Goal: Task Accomplishment & Management: Complete application form

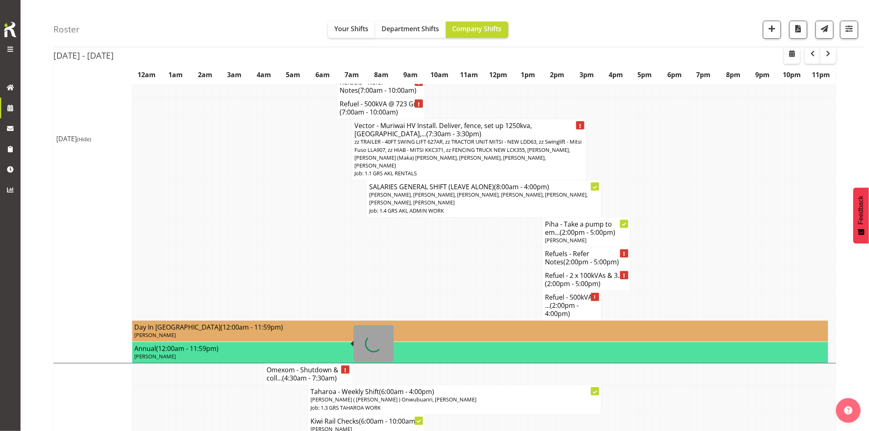
scroll to position [776, 0]
click at [479, 269] on td at bounding box center [480, 280] width 7 height 22
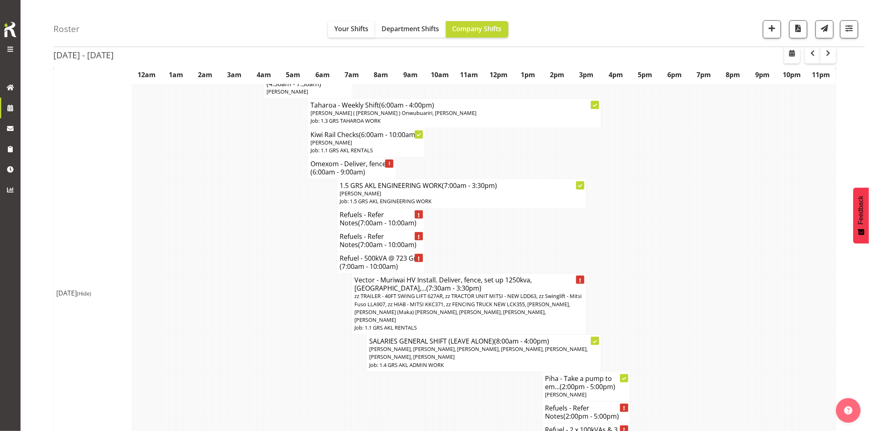
scroll to position [730, 0]
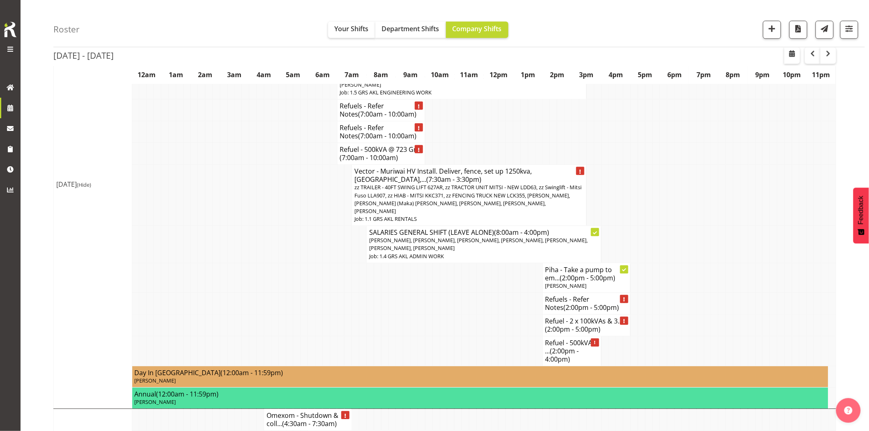
click at [477, 315] on td at bounding box center [480, 326] width 7 height 22
click at [338, 315] on td at bounding box center [340, 326] width 7 height 22
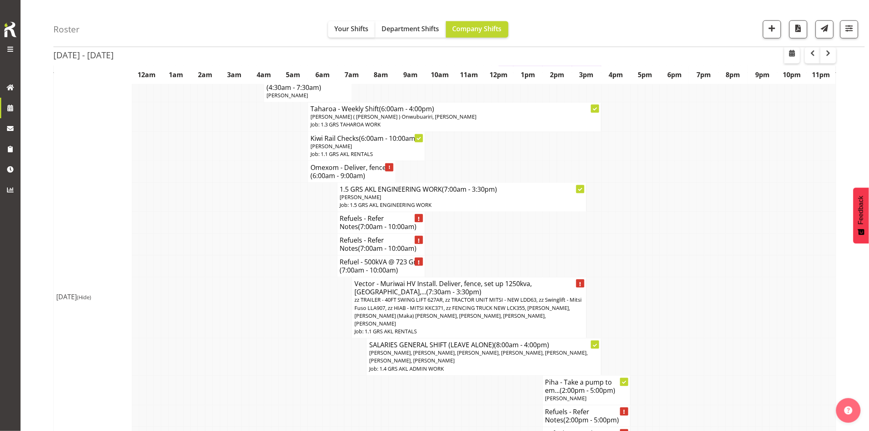
scroll to position [548, 0]
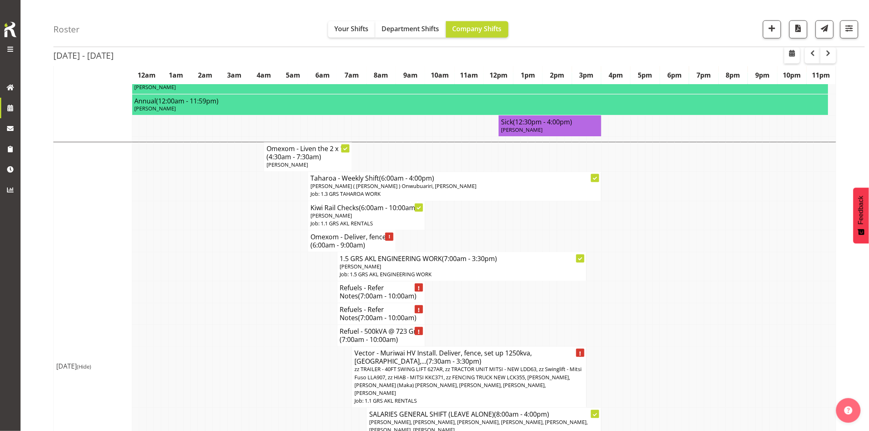
click at [267, 282] on td at bounding box center [267, 293] width 7 height 22
click at [237, 252] on td at bounding box center [238, 266] width 7 height 29
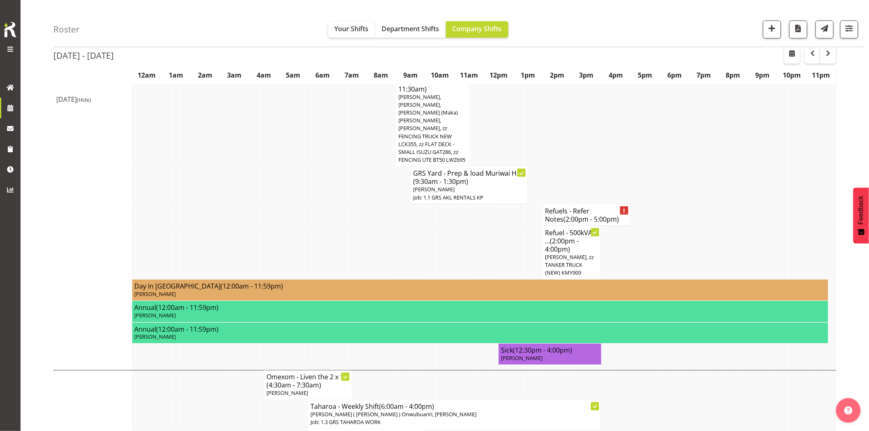
scroll to position [502, 0]
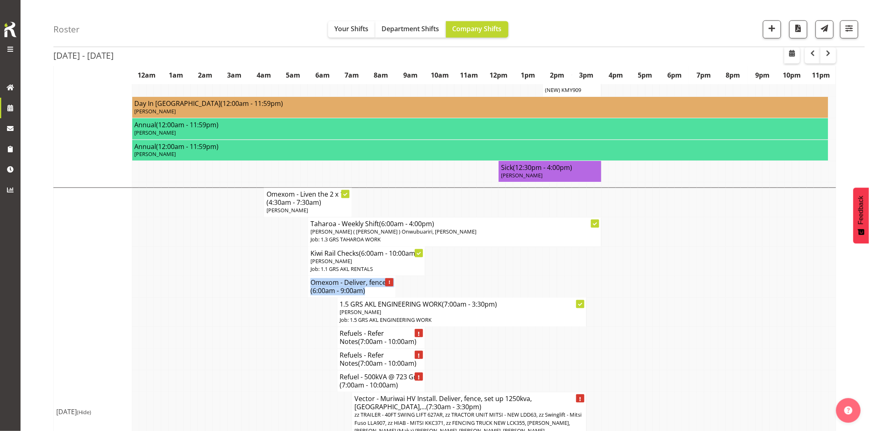
click at [281, 300] on td at bounding box center [282, 312] width 7 height 29
click at [245, 303] on td at bounding box center [245, 312] width 7 height 29
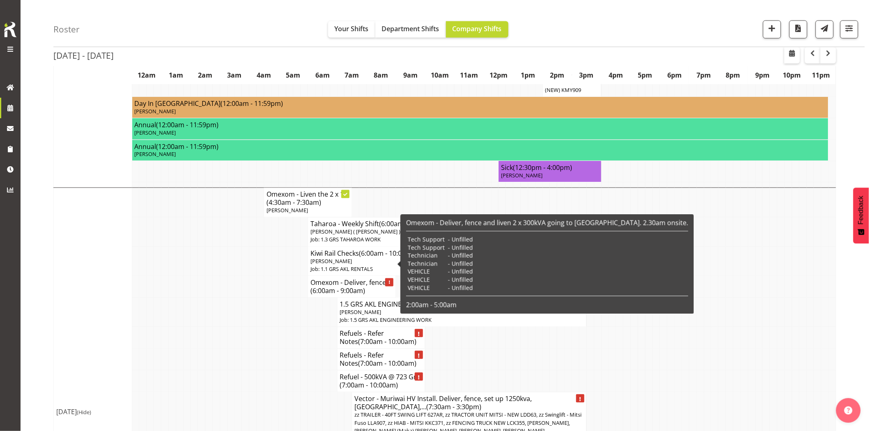
click at [326, 287] on span "(6:00am - 9:00am)" at bounding box center [338, 291] width 55 height 9
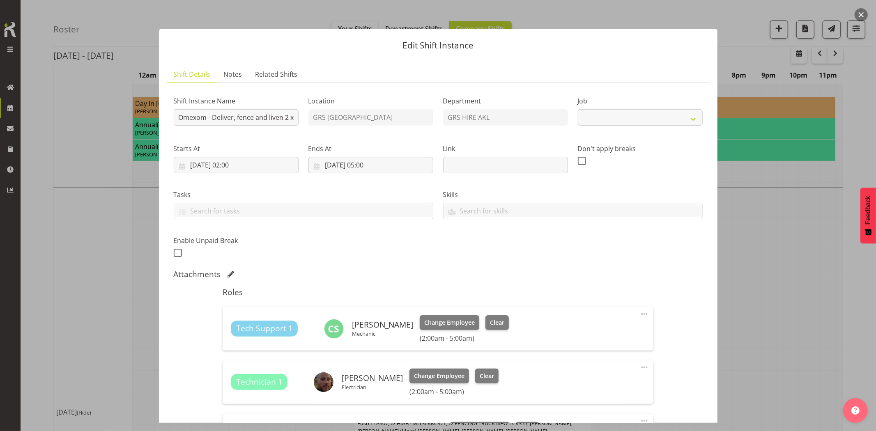
select select "7504"
click at [863, 16] on button "button" at bounding box center [861, 14] width 13 height 13
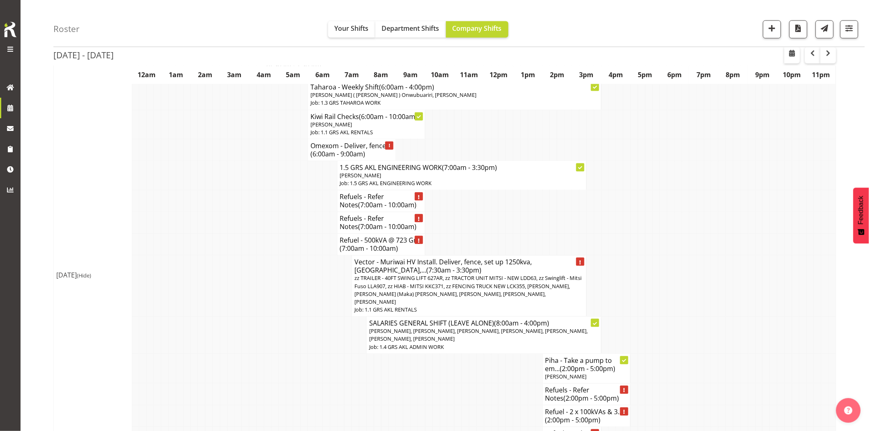
click at [245, 262] on td at bounding box center [245, 286] width 7 height 61
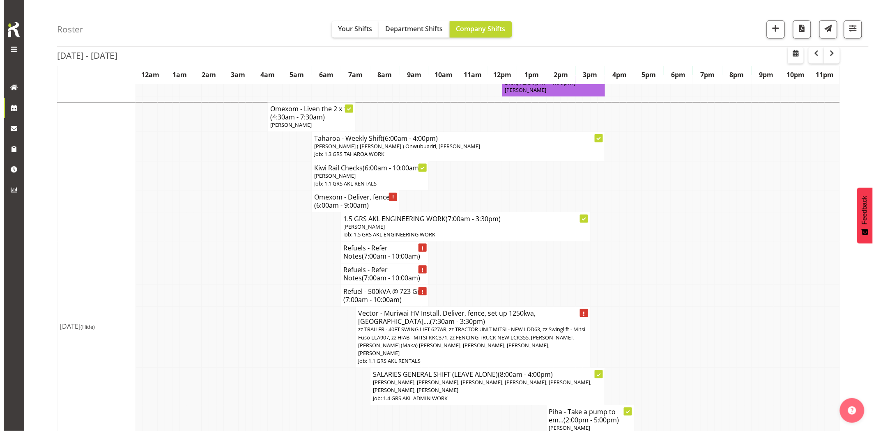
scroll to position [548, 0]
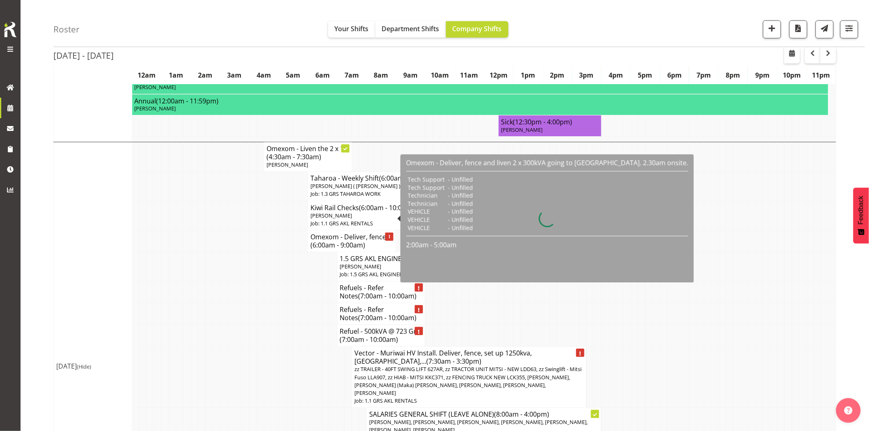
click at [322, 233] on h4 "Omexom - Deliver, fence ... (6:00am - 9:00am)" at bounding box center [352, 241] width 83 height 16
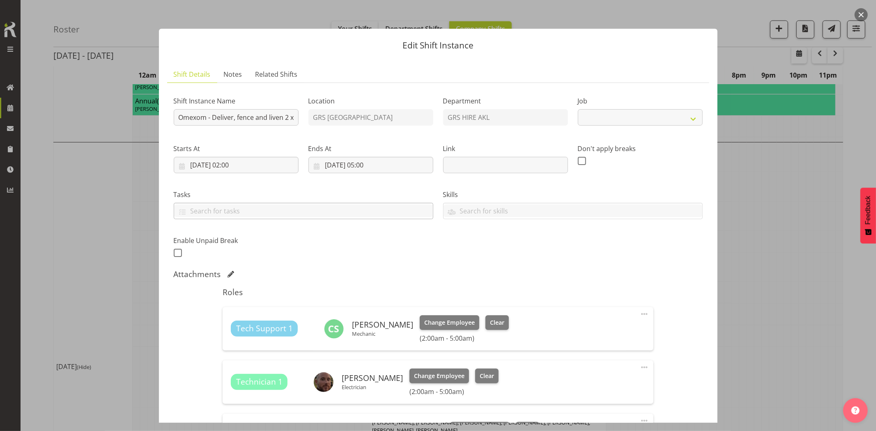
select select "7504"
click at [232, 119] on input "Omexom - Deliver, fence and liven 2 x 300kVA going to Westgate. 2.30am onsite. …" at bounding box center [236, 117] width 125 height 16
drag, startPoint x: 212, startPoint y: 118, endPoint x: 235, endPoint y: 118, distance: 22.6
click at [235, 118] on input "Omexom - Deliver, fence and liven 2 x 300kVA going to Westgate. 2.30am onsite. …" at bounding box center [236, 117] width 125 height 16
click at [235, 117] on input "Omexom - Deliver, fence and liven 2 x 300kVA going to Westgate. 2.30am onsite. …" at bounding box center [236, 117] width 125 height 16
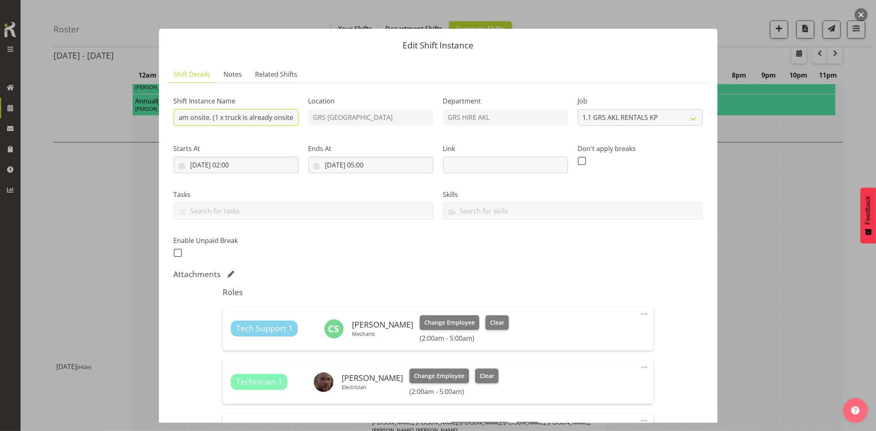
scroll to position [0, 253]
drag, startPoint x: 226, startPoint y: 117, endPoint x: 290, endPoint y: 118, distance: 64.1
click at [289, 118] on input "Omexom - Deliver, fence and liven 2 x 300kVA going to Westgate. 2.30am onsite. …" at bounding box center [236, 117] width 125 height 16
click at [292, 117] on input "Omexom - Deliver, fence and liven 2 x 300kVA going to Westgate. 2.30am onsite. …" at bounding box center [236, 117] width 125 height 16
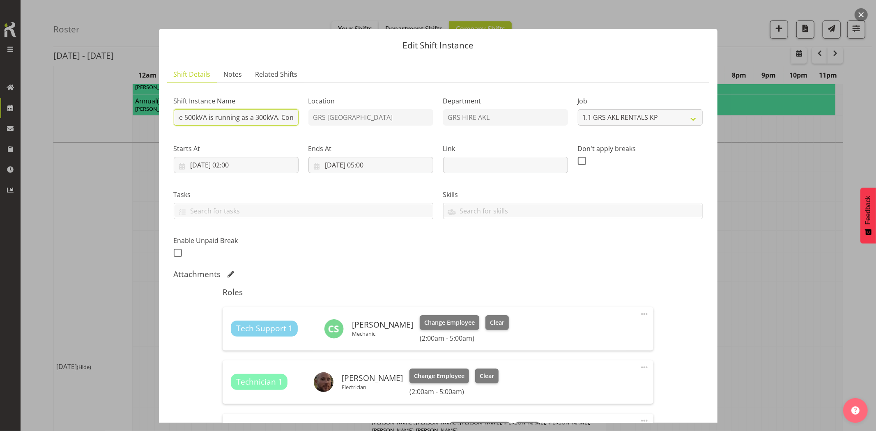
type input "Omexom - Deliver, fence and liven 2 x 300kVA going to Westgate. 2.30am onsite. …"
click at [394, 109] on div "Shift Instance Name Omexom - Deliver, fence and liven 2 x 300kVA going to Westg…" at bounding box center [438, 175] width 539 height 180
click at [266, 124] on input "Omexom - Deliver, fence and liven 2 x 300kVA going to Westgate. 2.30am onsite. …" at bounding box center [236, 117] width 125 height 16
drag, startPoint x: 242, startPoint y: 114, endPoint x: 285, endPoint y: 116, distance: 42.8
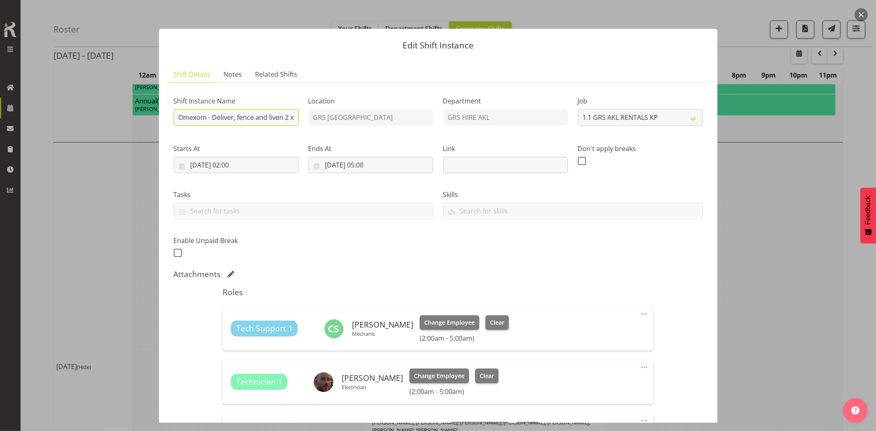
click at [283, 114] on input "Omexom - Deliver, fence and liven 2 x 300kVA going to Westgate. 2.30am onsite. …" at bounding box center [236, 117] width 125 height 16
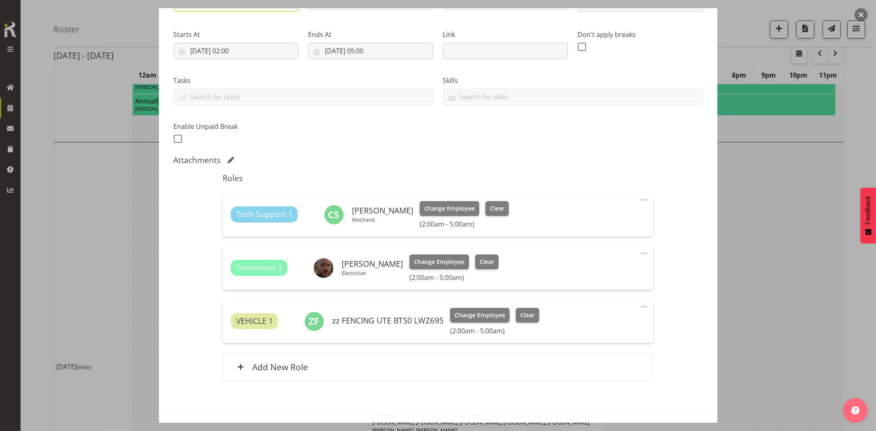
scroll to position [145, 0]
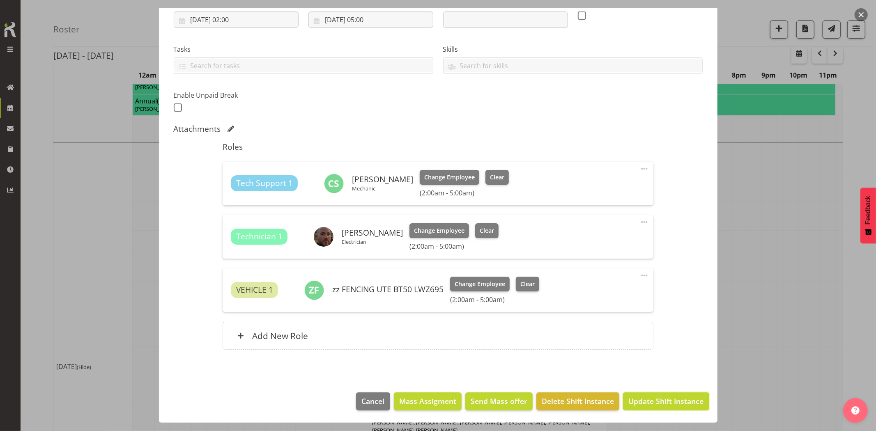
drag, startPoint x: 640, startPoint y: 400, endPoint x: 600, endPoint y: 409, distance: 41.0
click at [641, 401] on span "Update Shift Instance" at bounding box center [665, 401] width 75 height 11
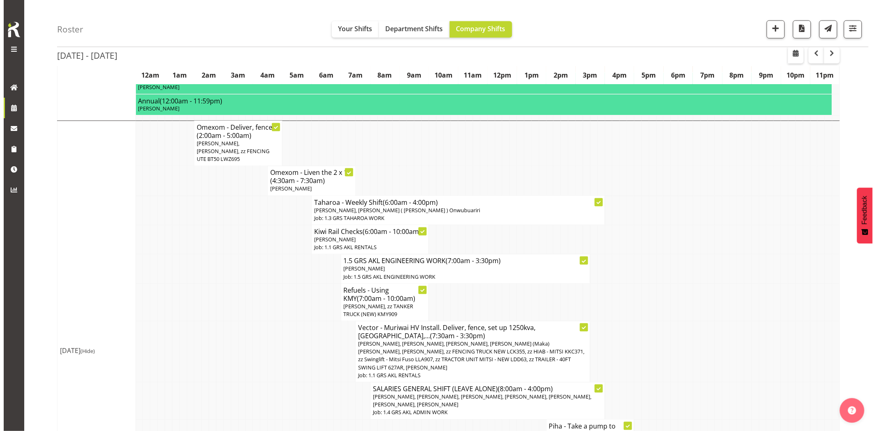
scroll to position [502, 0]
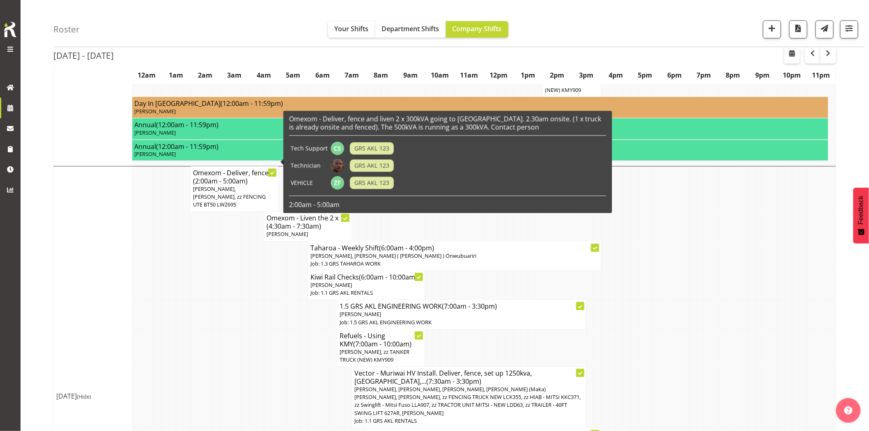
click at [237, 186] on span "Carl Shoebridge, Sam Peters, zz FENCING UTE BT50 LWZ695" at bounding box center [229, 197] width 73 height 23
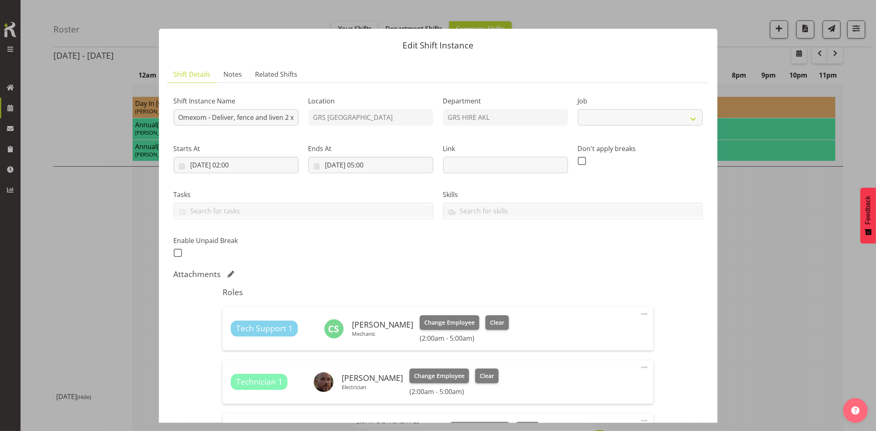
select select "7504"
drag, startPoint x: 237, startPoint y: 119, endPoint x: 767, endPoint y: 145, distance: 529.7
click at [766, 145] on div "Edit Shift Instance Shift Details Notes Related Shifts Shift Instance Name Omex…" at bounding box center [438, 215] width 876 height 431
drag, startPoint x: 288, startPoint y: 117, endPoint x: 278, endPoint y: 118, distance: 9.5
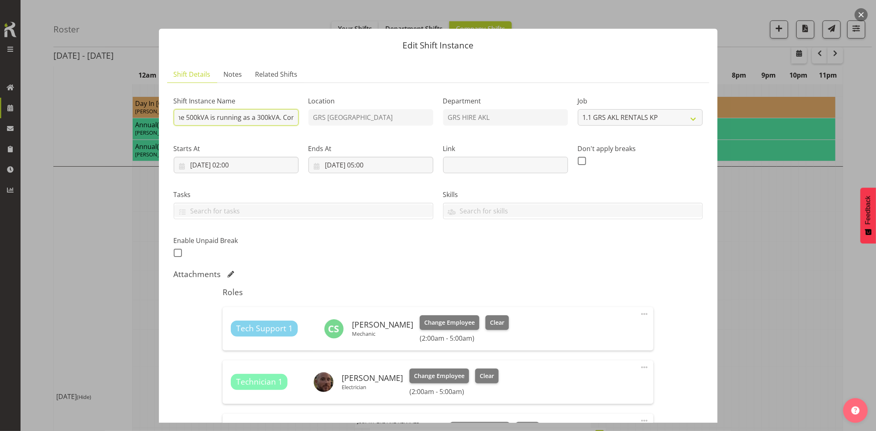
click at [288, 117] on input "Omexom - Deliver, fence and liven 2 x 300kVA going to Westgate. 2.30am onsite. …" at bounding box center [236, 117] width 125 height 16
click at [410, 115] on div "Shift Instance Name Omexom - Deliver, fence and liven 2 x 300kVA going to Westg…" at bounding box center [438, 175] width 539 height 180
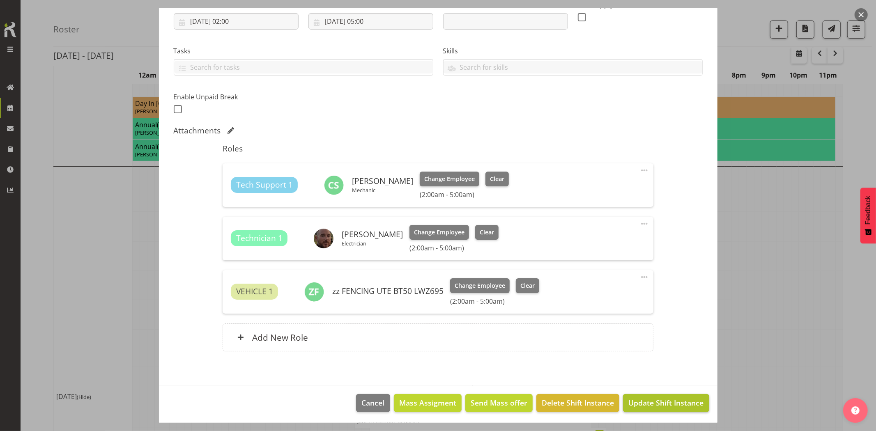
scroll to position [145, 0]
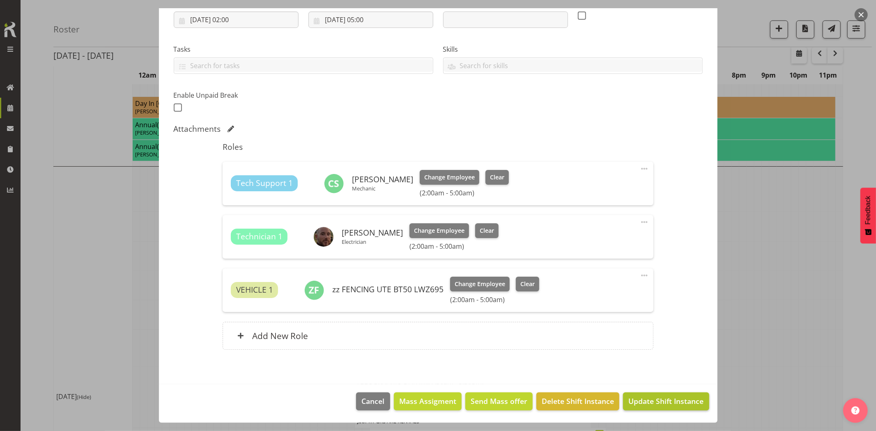
type input "Omexom - Deliver, fence and liven 2 x 300kVA going to Westgate. 2.30am onsite. …"
click at [659, 398] on span "Update Shift Instance" at bounding box center [665, 401] width 75 height 11
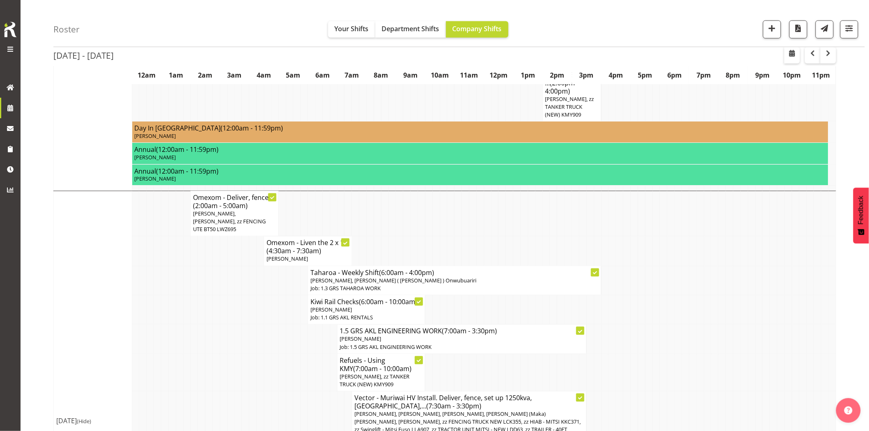
scroll to position [411, 0]
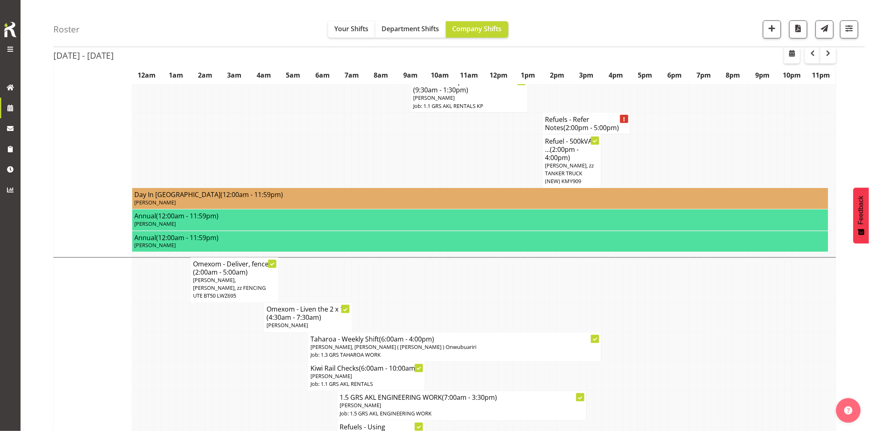
click at [232, 333] on td at bounding box center [230, 347] width 7 height 29
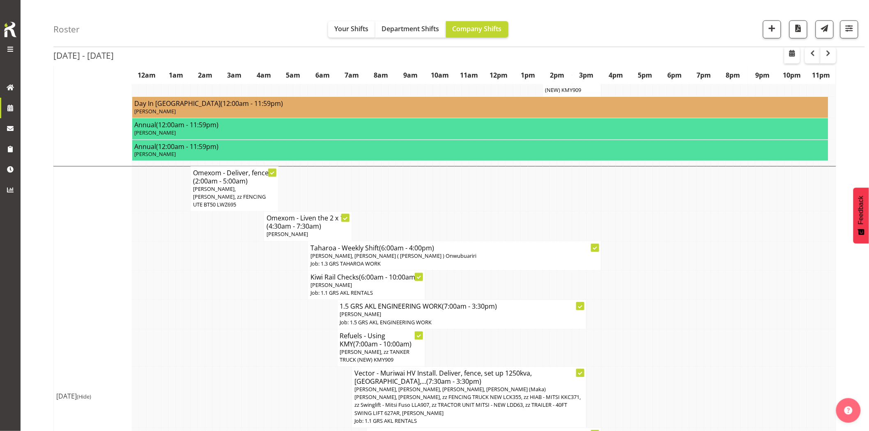
scroll to position [548, 0]
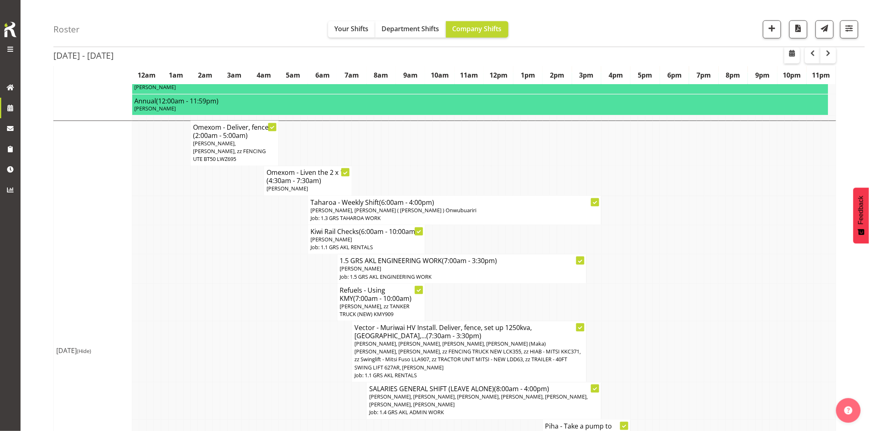
click at [239, 322] on td at bounding box center [238, 352] width 7 height 61
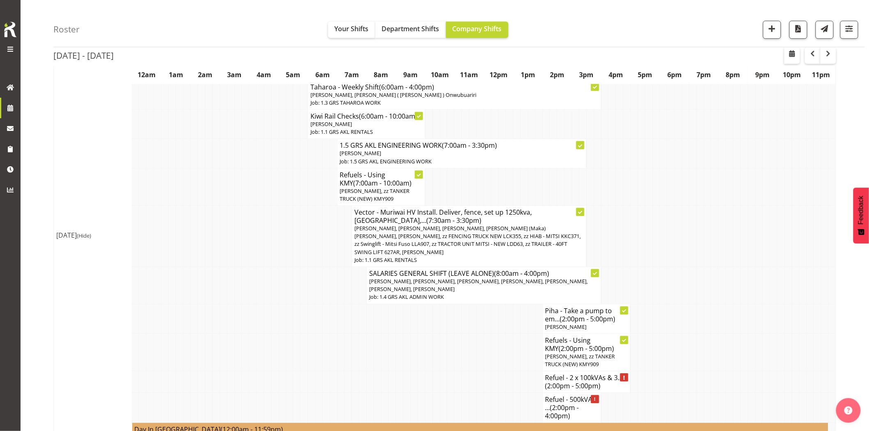
scroll to position [730, 0]
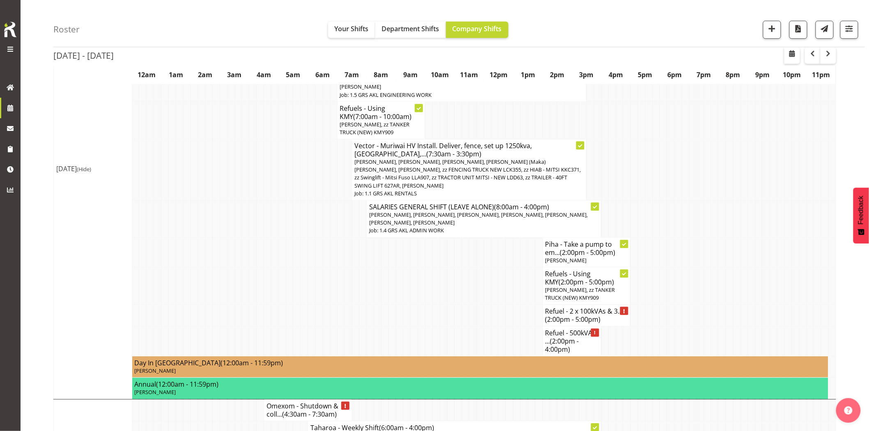
click at [480, 305] on td at bounding box center [480, 316] width 7 height 22
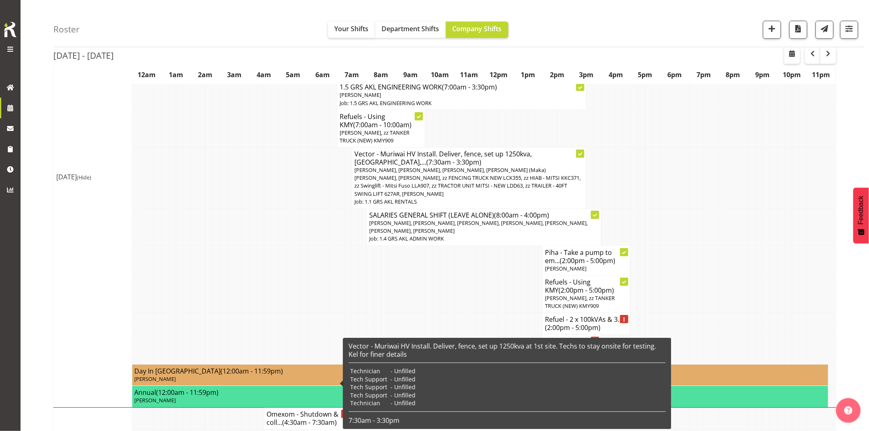
scroll to position [684, 0]
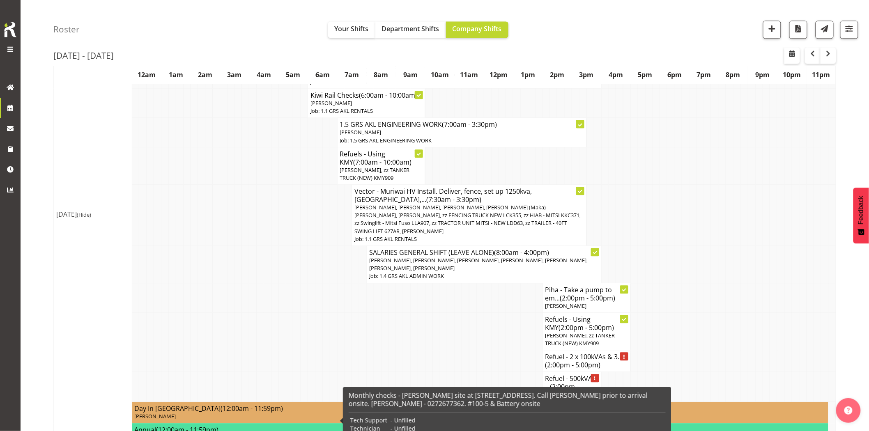
click at [444, 350] on td at bounding box center [443, 361] width 7 height 22
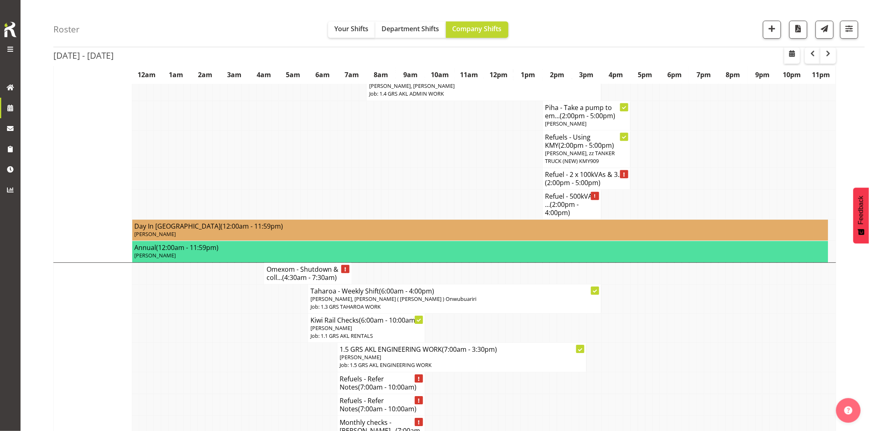
scroll to position [867, 0]
click at [267, 372] on td at bounding box center [267, 383] width 7 height 22
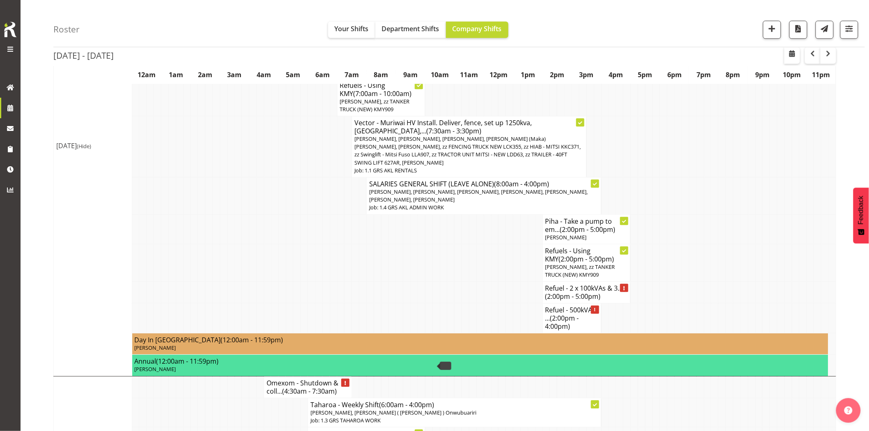
scroll to position [730, 0]
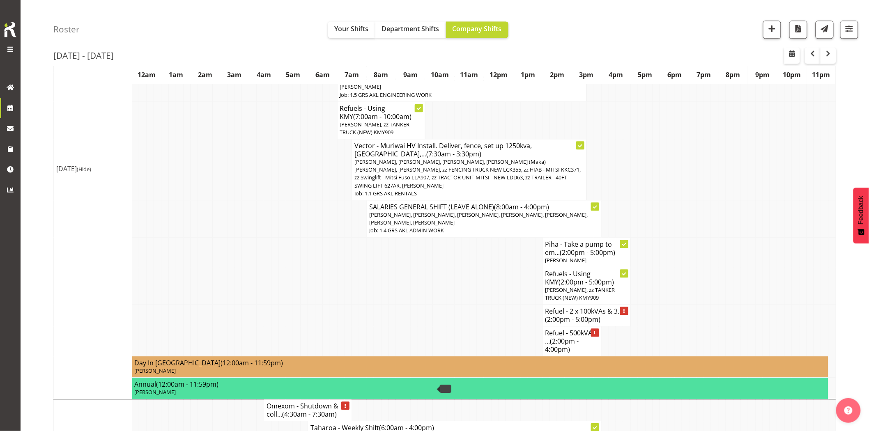
click at [410, 267] on td at bounding box center [406, 285] width 7 height 37
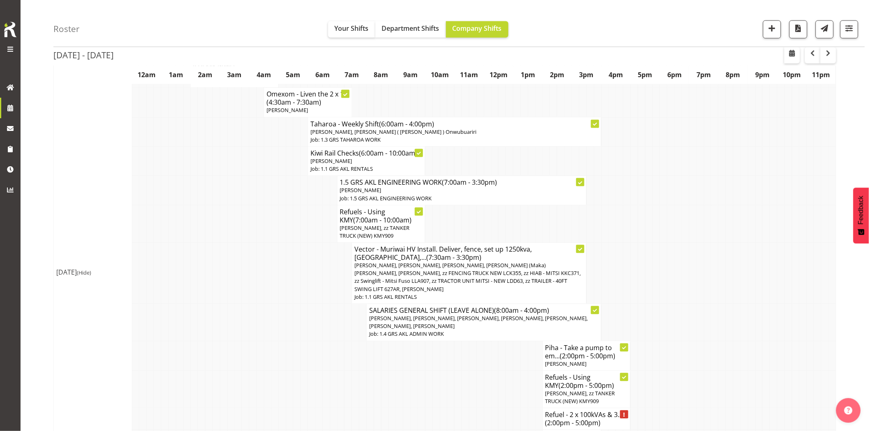
scroll to position [684, 0]
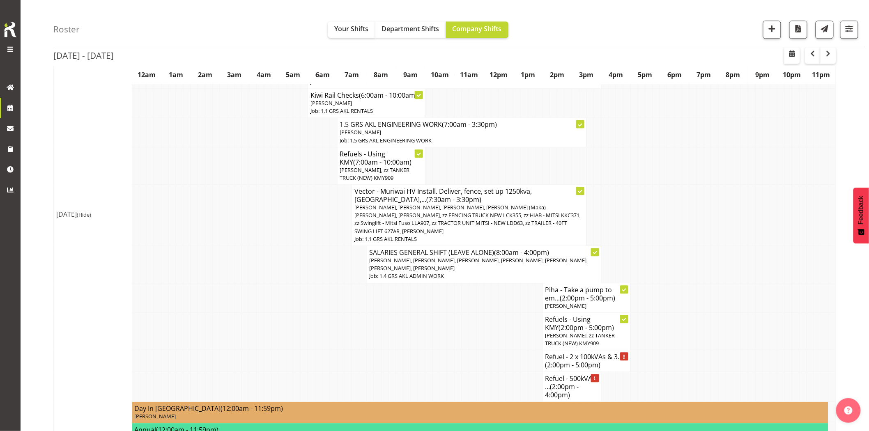
click at [764, 313] on td at bounding box center [766, 331] width 7 height 37
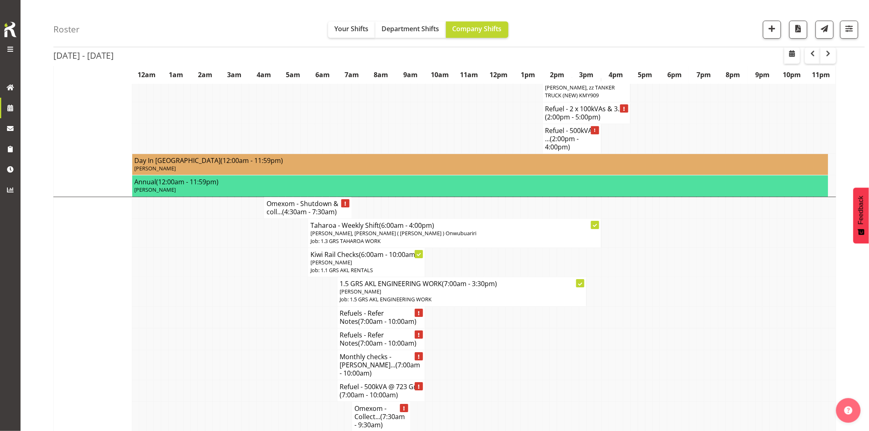
scroll to position [1004, 0]
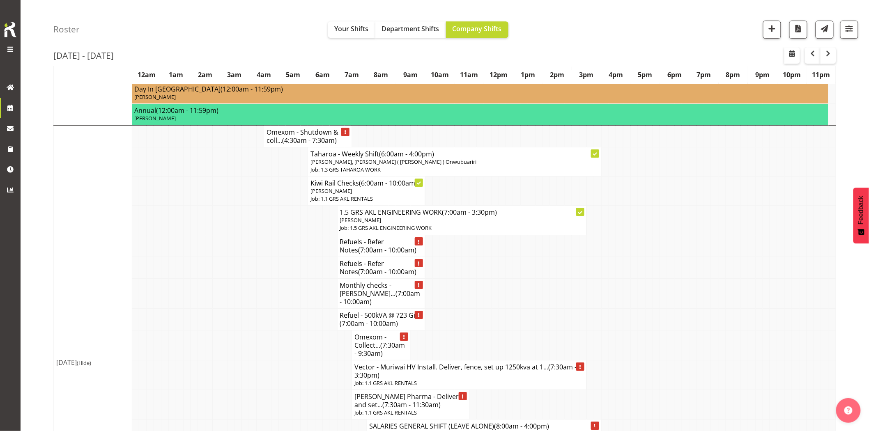
click at [274, 308] on td at bounding box center [274, 319] width 7 height 22
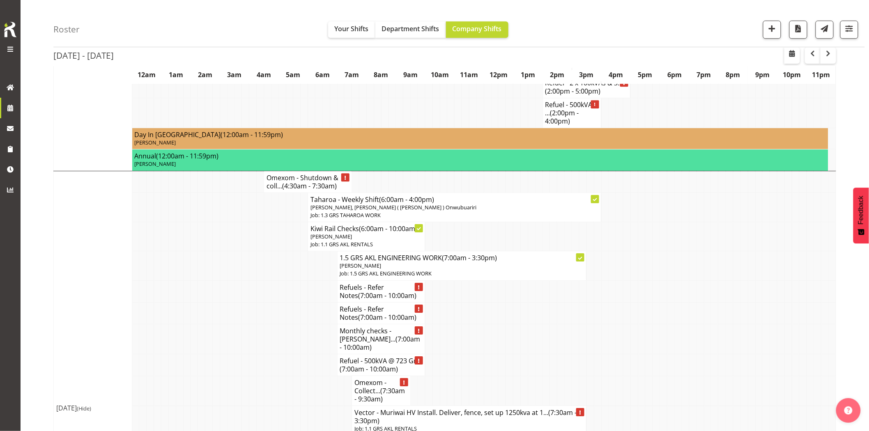
click at [233, 251] on td at bounding box center [230, 265] width 7 height 29
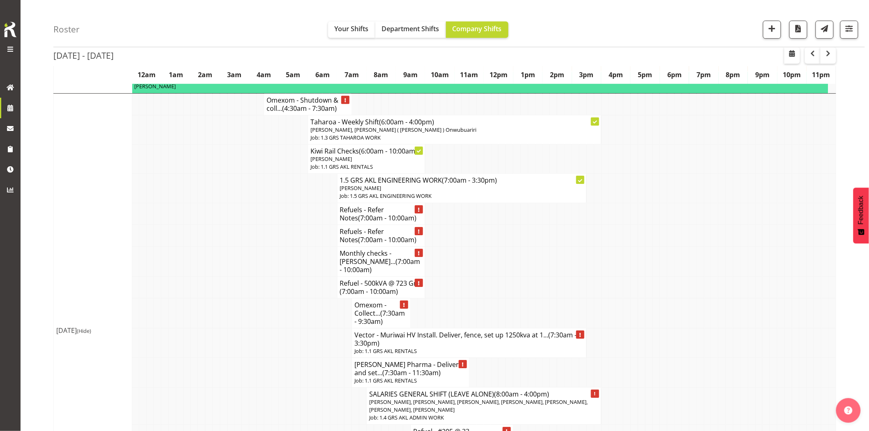
scroll to position [1050, 0]
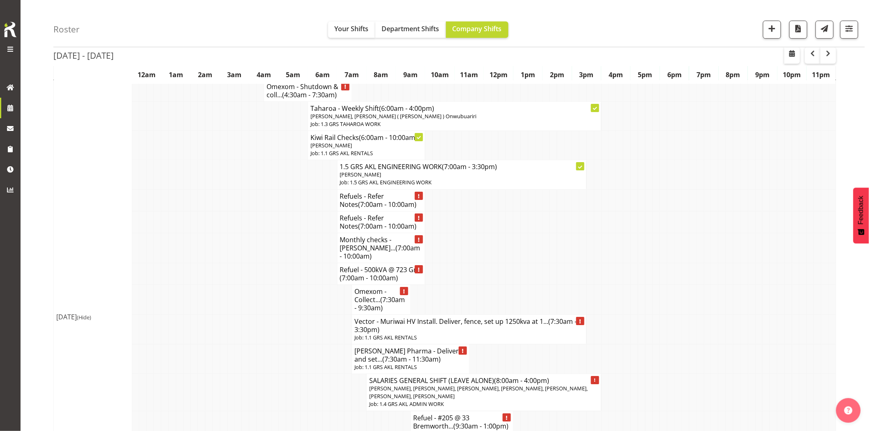
click at [222, 263] on td at bounding box center [223, 274] width 7 height 22
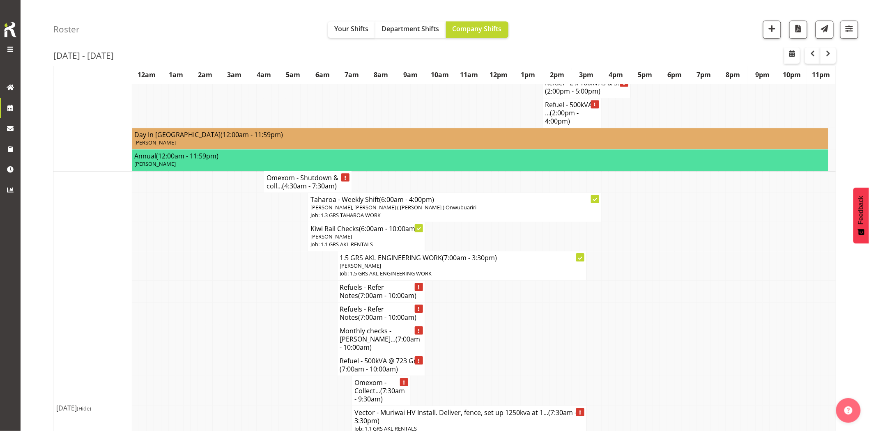
click at [222, 251] on td at bounding box center [223, 265] width 7 height 29
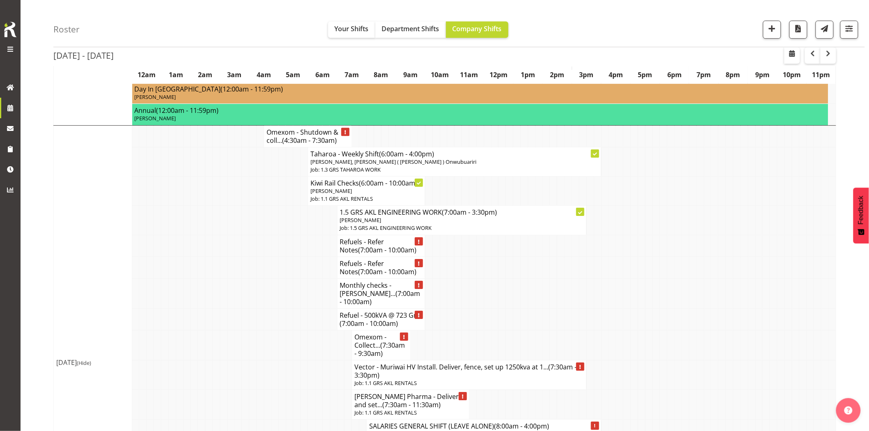
click at [222, 257] on td at bounding box center [223, 268] width 7 height 22
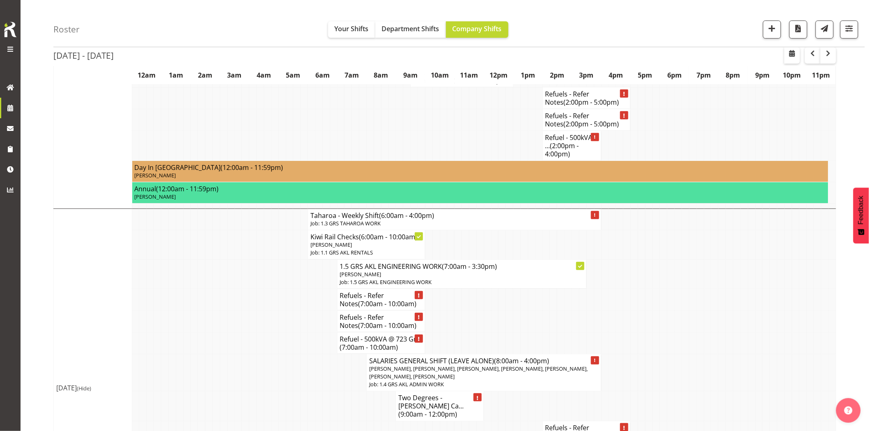
scroll to position [1460, 0]
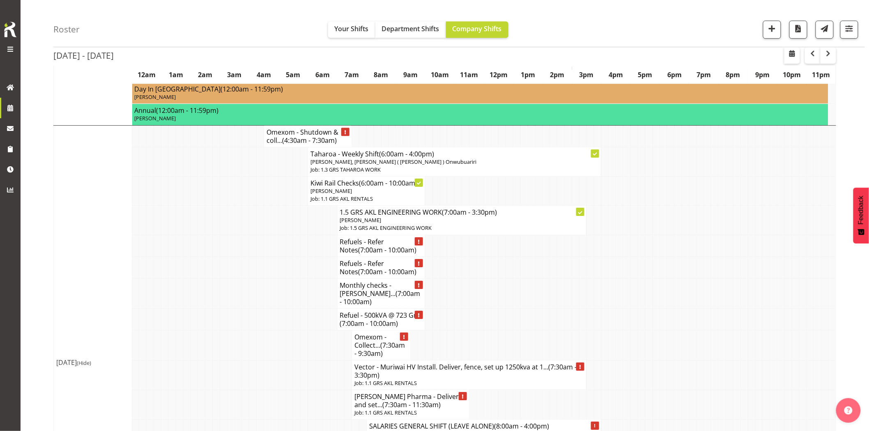
click at [287, 330] on td at bounding box center [289, 345] width 7 height 30
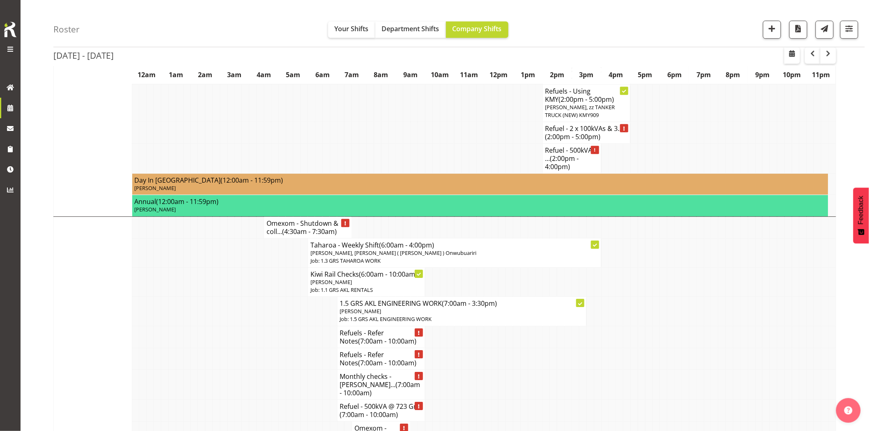
click at [287, 297] on td at bounding box center [289, 311] width 7 height 29
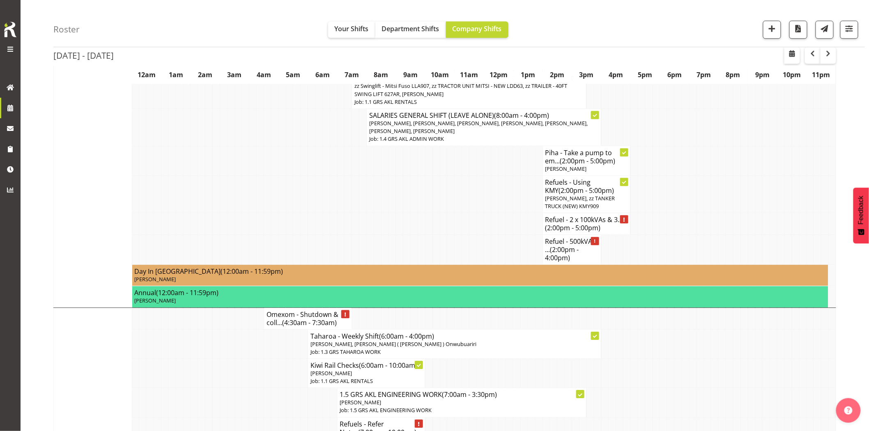
scroll to position [958, 0]
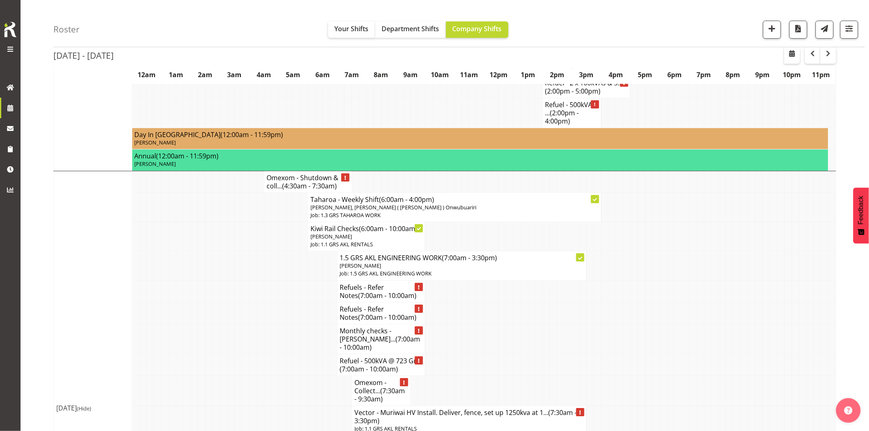
click at [265, 354] on td at bounding box center [267, 365] width 7 height 22
click at [774, 27] on span "button" at bounding box center [772, 28] width 11 height 11
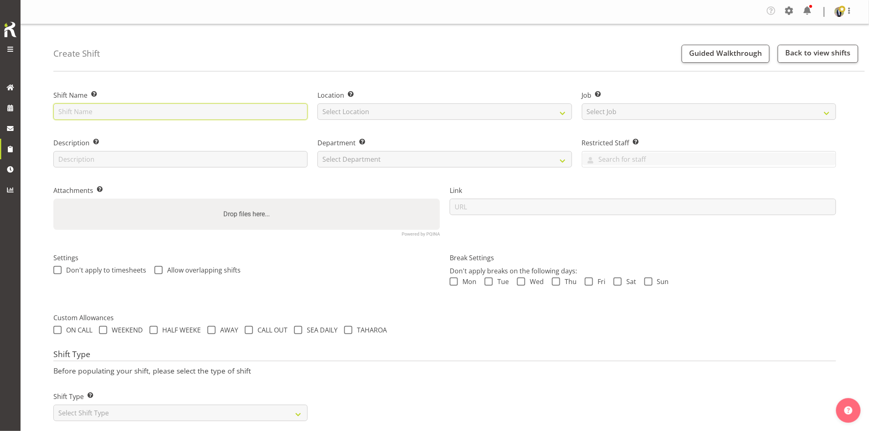
click at [219, 114] on input "text" at bounding box center [180, 112] width 254 height 16
type input "O"
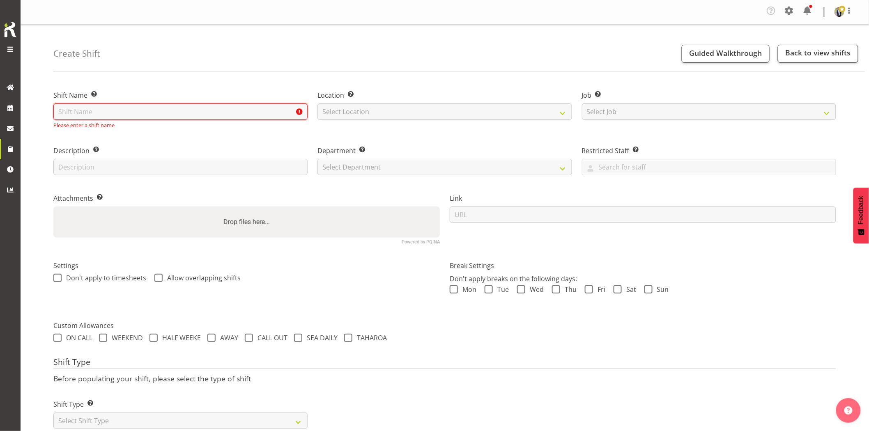
type input "m"
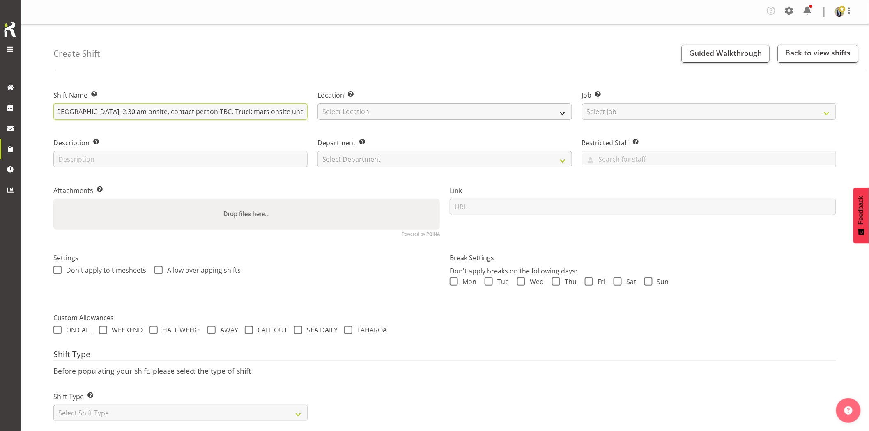
scroll to position [0, 189]
type input "Omexom - Shutdown & collect the 300kVA & 500kVA truck at [GEOGRAPHIC_DATA]. 2.3…"
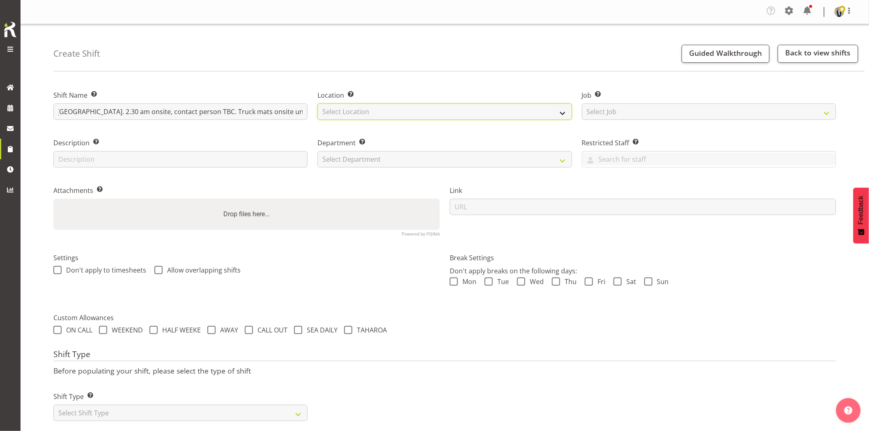
click at [364, 118] on select "Select Location [GEOGRAPHIC_DATA] [GEOGRAPHIC_DATA] GRS [GEOGRAPHIC_DATA] [GEOG…" at bounding box center [445, 112] width 254 height 16
select select "28"
click at [318, 104] on select "Select Location [GEOGRAPHIC_DATA] [GEOGRAPHIC_DATA] GRS [GEOGRAPHIC_DATA] [GEOG…" at bounding box center [445, 112] width 254 height 16
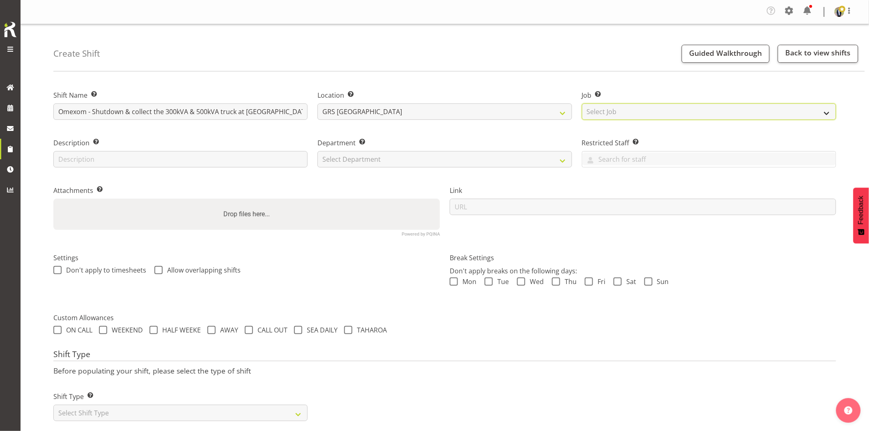
drag, startPoint x: 651, startPoint y: 109, endPoint x: 655, endPoint y: 116, distance: 8.3
click at [651, 109] on select "Select Job Create new job 1.1 GRS AKL RENTALS 1.1 GRS AKL RENTALS AC 1.1 GRS AK…" at bounding box center [709, 112] width 254 height 16
select select "7504"
click at [582, 104] on select "Select Job Create new job 1.1 GRS AKL RENTALS 1.1 GRS AKL RENTALS AC 1.1 GRS AK…" at bounding box center [709, 112] width 254 height 16
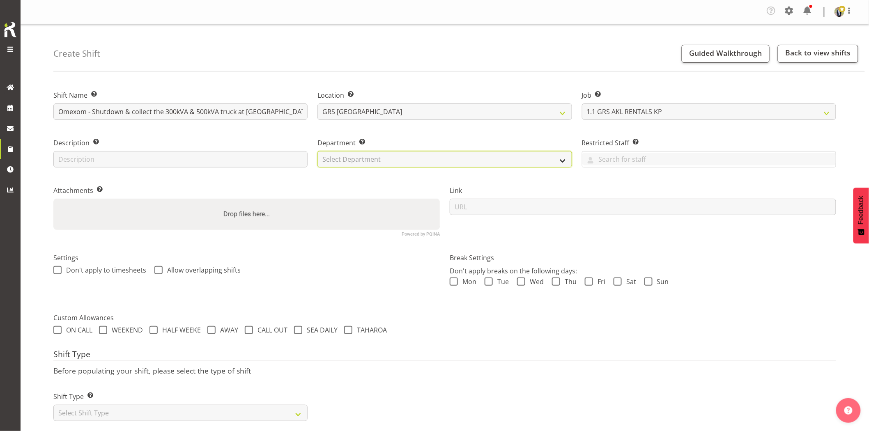
drag, startPoint x: 405, startPoint y: 158, endPoint x: 401, endPoint y: 166, distance: 8.9
click at [405, 158] on select "Select Department GRS HIRE AKL GRS HIRE AKL GRS HIRE TGA GRS HIRE HST GRS SALES…" at bounding box center [445, 159] width 254 height 16
select select "20"
click at [318, 151] on select "Select Department GRS HIRE AKL GRS HIRE AKL GRS HIRE TGA GRS HIRE HST GRS SALES…" at bounding box center [445, 159] width 254 height 16
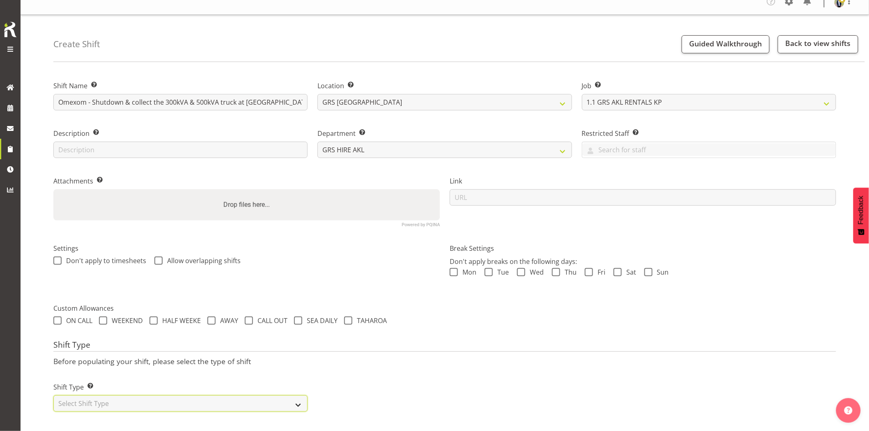
drag, startPoint x: 159, startPoint y: 394, endPoint x: 147, endPoint y: 393, distance: 11.6
click at [159, 396] on select "Select Shift Type One Off Shift Recurring Shift Rotating Shift" at bounding box center [180, 404] width 254 height 16
select select "one_off"
click at [53, 396] on select "Select Shift Type One Off Shift Recurring Shift Rotating Shift" at bounding box center [180, 404] width 254 height 16
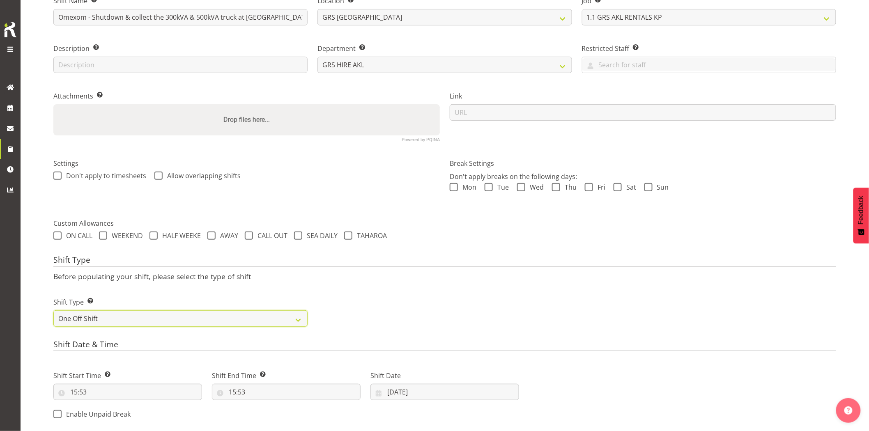
scroll to position [153, 0]
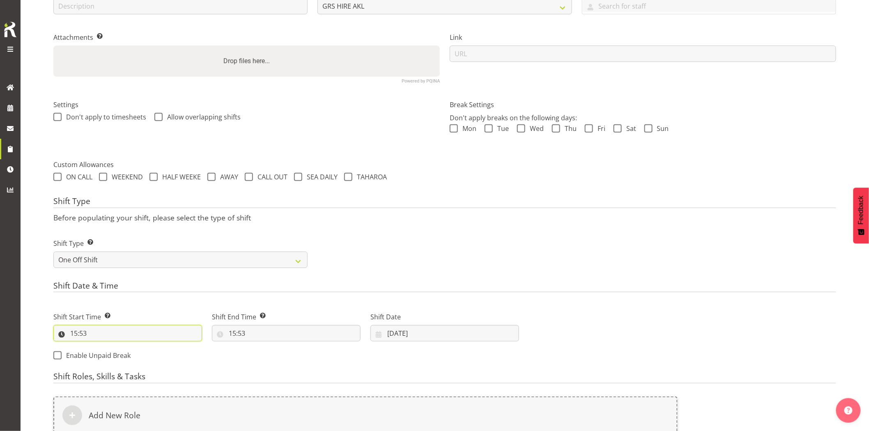
click at [114, 331] on input "15:53" at bounding box center [127, 333] width 149 height 16
click at [109, 351] on select "00 01 02 03 04 05 06 07 08 09 10 11 12 13 14 15 16 17 18 19 20 21 22 23" at bounding box center [109, 355] width 18 height 16
select select "2"
click at [100, 347] on select "00 01 02 03 04 05 06 07 08 09 10 11 12 13 14 15 16 17 18 19 20 21 22 23" at bounding box center [109, 355] width 18 height 16
type input "02:53"
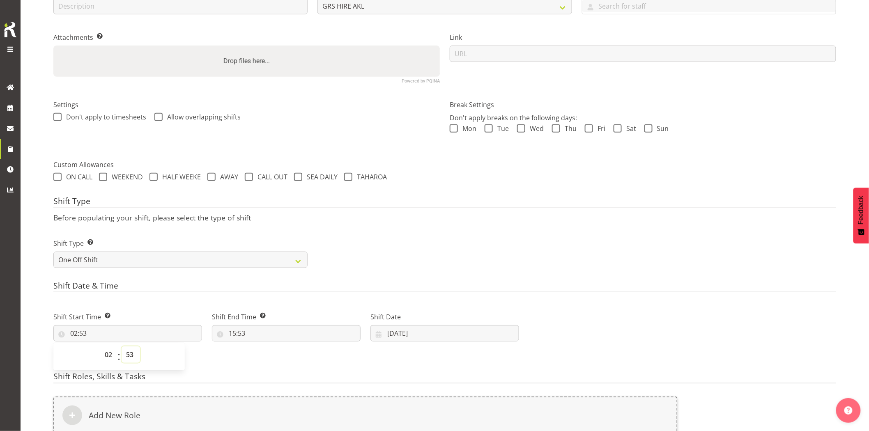
click at [131, 356] on select "00 01 02 03 04 05 06 07 08 09 10 11 12 13 14 15 16 17 18 19 20 21 22 23 24 25 2…" at bounding box center [131, 355] width 18 height 16
select select "0"
click at [122, 347] on select "00 01 02 03 04 05 06 07 08 09 10 11 12 13 14 15 16 17 18 19 20 21 22 23 24 25 2…" at bounding box center [131, 355] width 18 height 16
type input "02:00"
click at [265, 333] on input "15:53" at bounding box center [286, 333] width 149 height 16
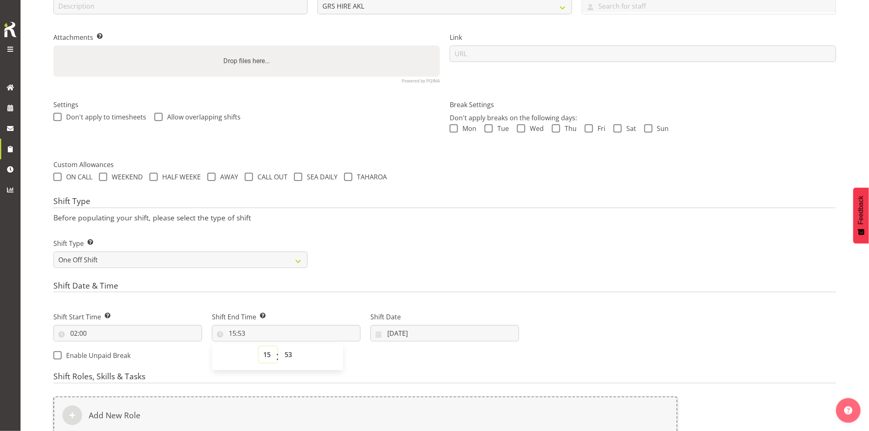
click at [266, 357] on select "00 01 02 03 04 05 06 07 08 09 10 11 12 13 14 15 16 17 18 19 20 21 22 23" at bounding box center [268, 355] width 18 height 16
select select "5"
click at [259, 347] on select "00 01 02 03 04 05 06 07 08 09 10 11 12 13 14 15 16 17 18 19 20 21 22 23" at bounding box center [268, 355] width 18 height 16
type input "05:53"
click at [293, 356] on select "00 01 02 03 04 05 06 07 08 09 10 11 12 13 14 15 16 17 18 19 20 21 22 23 24 25 2…" at bounding box center [289, 355] width 18 height 16
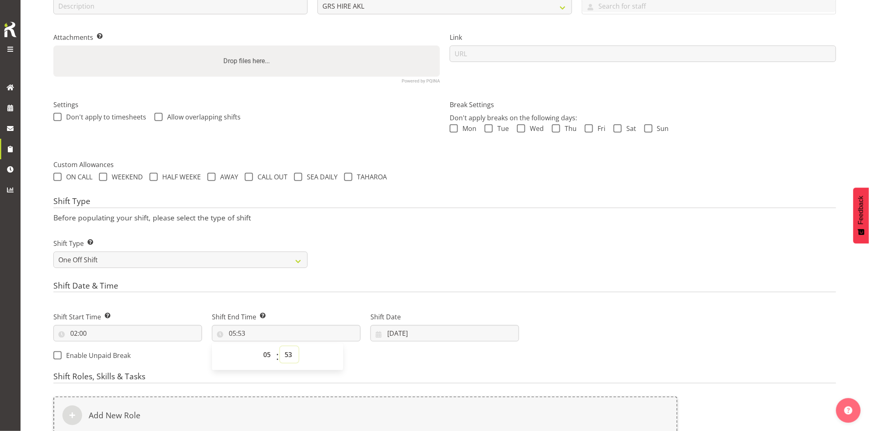
select select "0"
click at [280, 347] on select "00 01 02 03 04 05 06 07 08 09 10 11 12 13 14 15 16 17 18 19 20 21 22 23 24 25 2…" at bounding box center [289, 355] width 18 height 16
type input "05:00"
drag, startPoint x: 474, startPoint y: 224, endPoint x: 481, endPoint y: 281, distance: 57.2
click at [474, 226] on div "Shift Type Before populating your shift, please select the type of shift Shift …" at bounding box center [444, 235] width 783 height 76
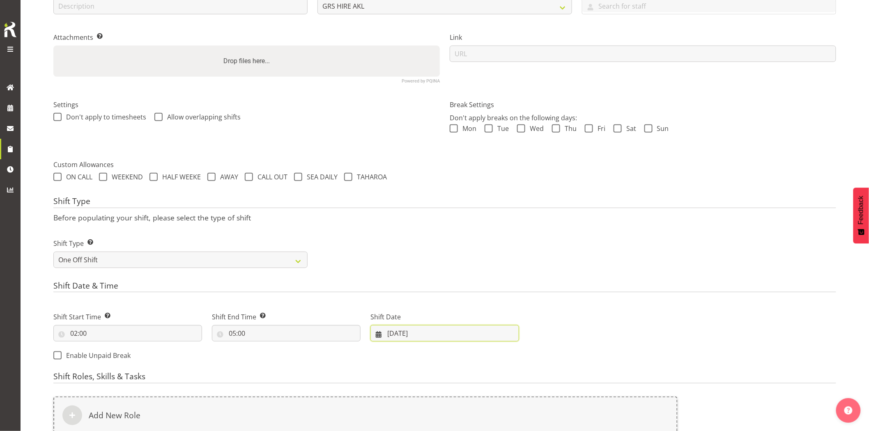
click at [447, 329] on input "[DATE]" at bounding box center [445, 333] width 149 height 16
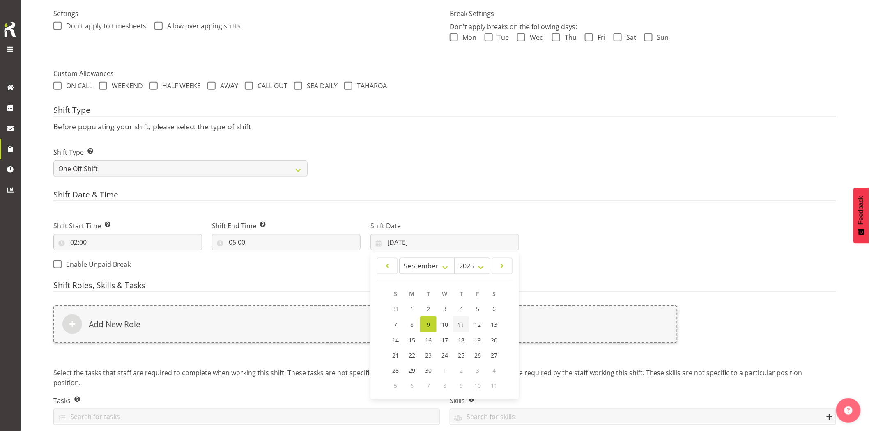
click at [461, 329] on link "11" at bounding box center [461, 325] width 16 height 16
type input "[DATE]"
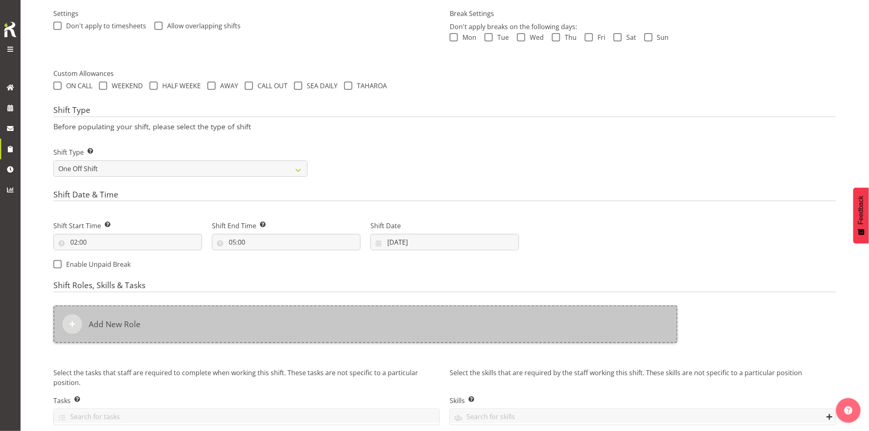
click at [437, 330] on div "Add New Role" at bounding box center [365, 325] width 624 height 38
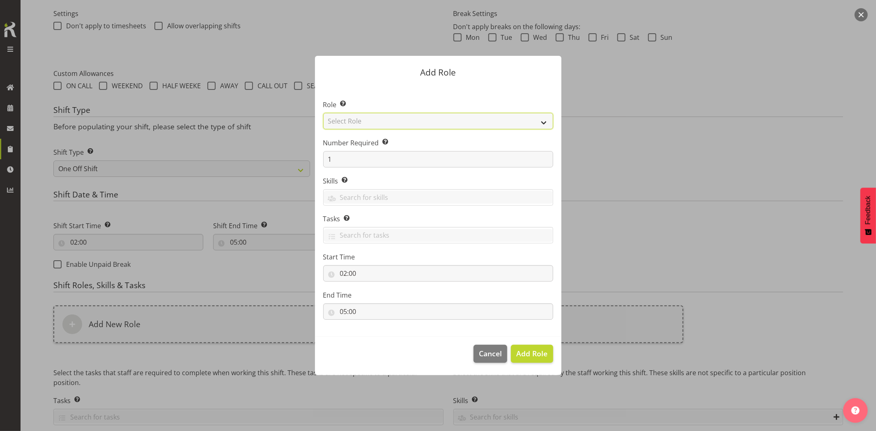
click at [370, 119] on select "Select Role Account Manager Electrician Engineering GM HSEQ manager MECH Mechan…" at bounding box center [438, 121] width 230 height 16
select select "20"
click at [323, 113] on select "Select Role Account Manager Electrician Engineering GM HSEQ manager MECH Mechan…" at bounding box center [438, 121] width 230 height 16
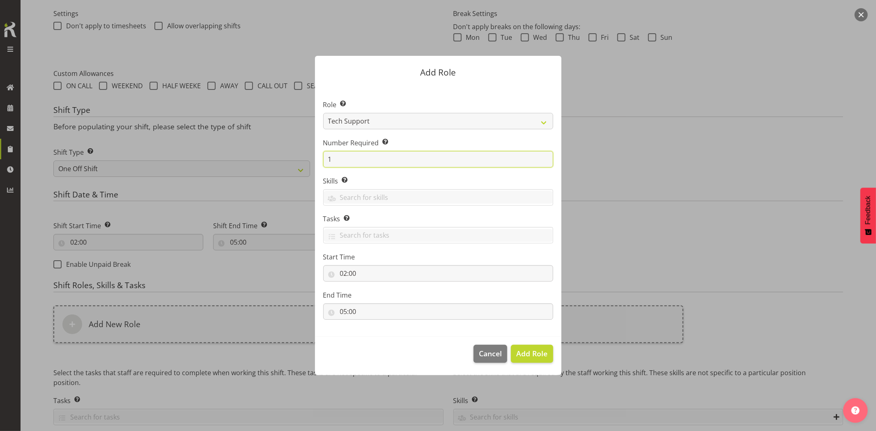
click at [327, 154] on input "1" at bounding box center [438, 159] width 230 height 16
type input "2"
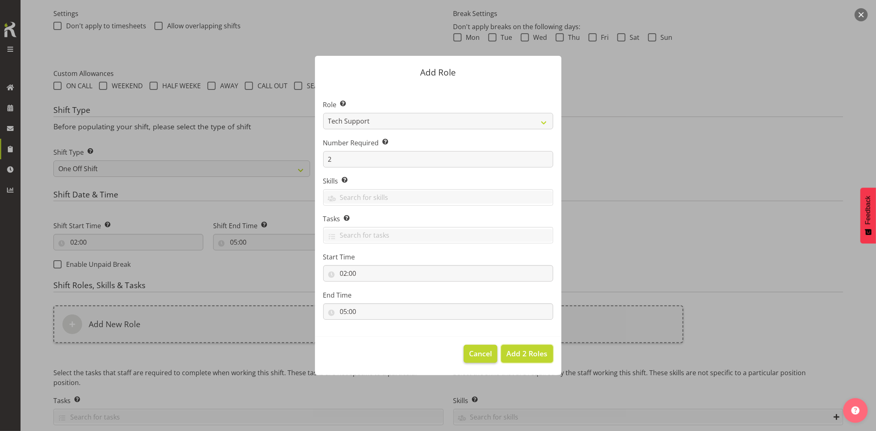
drag, startPoint x: 518, startPoint y: 352, endPoint x: 493, endPoint y: 358, distance: 25.5
click at [518, 352] on span "Add 2 Roles" at bounding box center [526, 354] width 41 height 10
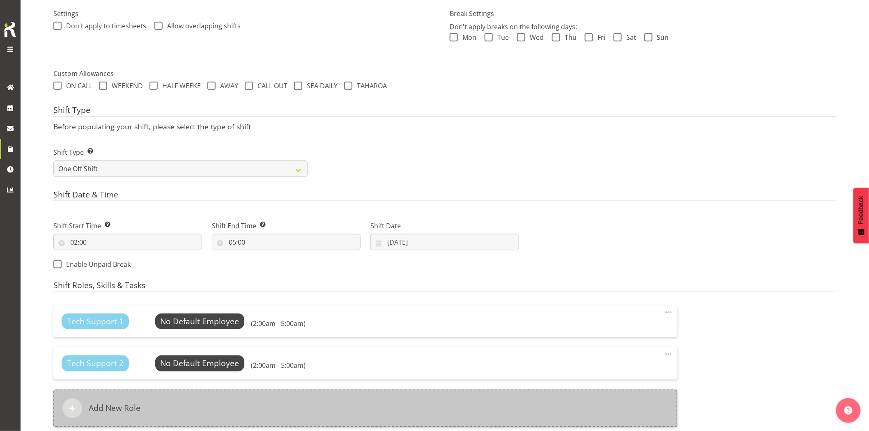
click at [419, 404] on div "Add New Role" at bounding box center [365, 409] width 624 height 38
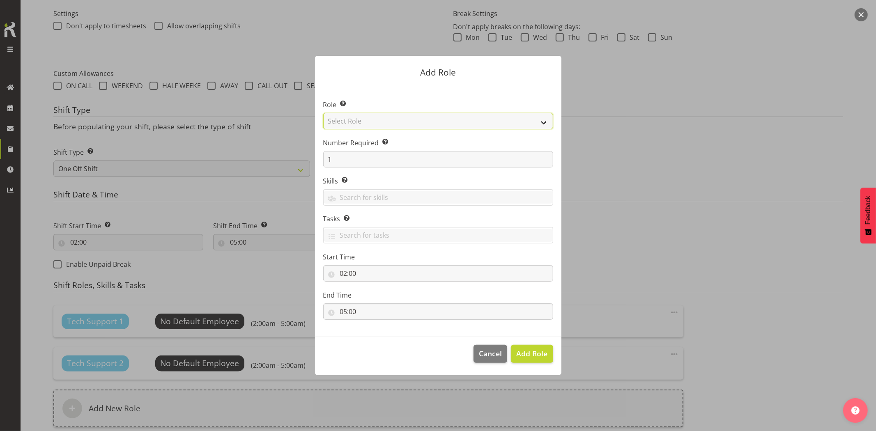
drag, startPoint x: 344, startPoint y: 118, endPoint x: 354, endPoint y: 127, distance: 14.0
click at [344, 118] on select "Select Role Account Manager Electrician Engineering GM HSEQ manager MECH Mechan…" at bounding box center [438, 121] width 230 height 16
select select "21"
click at [323, 113] on select "Select Role Account Manager Electrician Engineering GM HSEQ manager MECH Mechan…" at bounding box center [438, 121] width 230 height 16
click at [524, 358] on span "Add Role" at bounding box center [531, 354] width 31 height 10
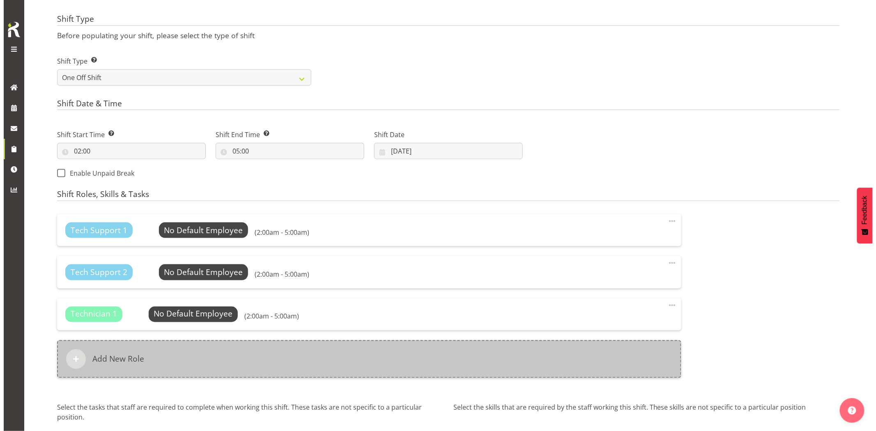
scroll to position [405, 0]
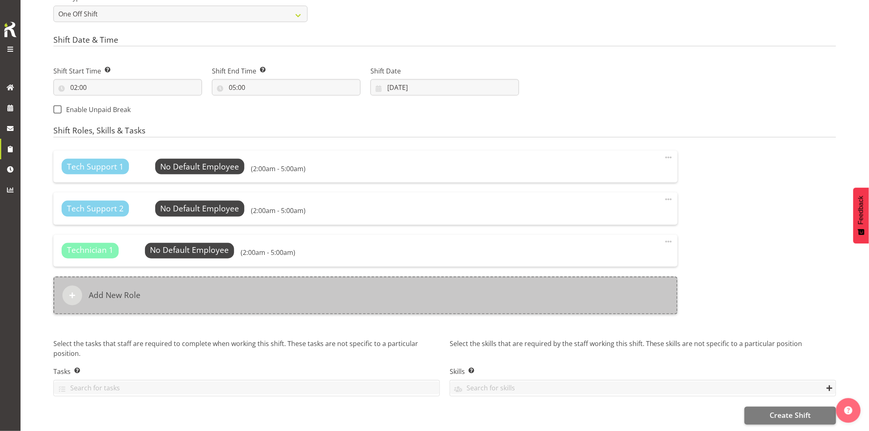
click at [238, 279] on div "Add New Role" at bounding box center [365, 296] width 624 height 38
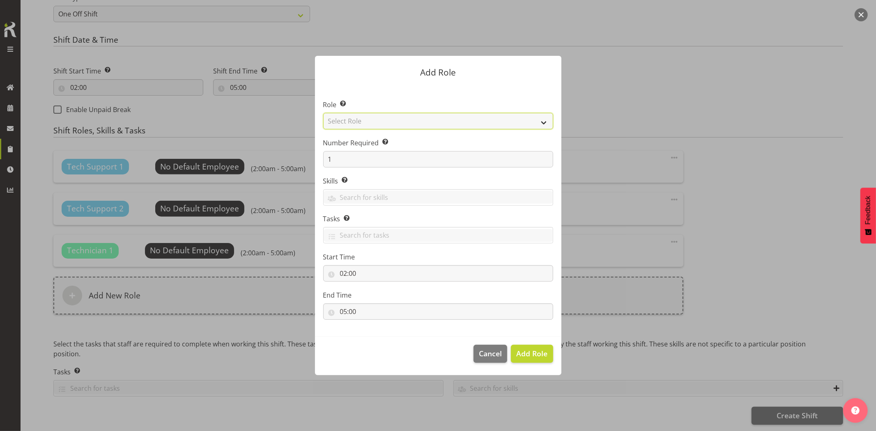
click at [371, 122] on select "Select Role Account Manager Electrician Engineering GM HSEQ manager MECH Mechan…" at bounding box center [438, 121] width 230 height 16
select select "27"
click at [323, 113] on select "Select Role Account Manager Electrician Engineering GM HSEQ manager MECH Mechan…" at bounding box center [438, 121] width 230 height 16
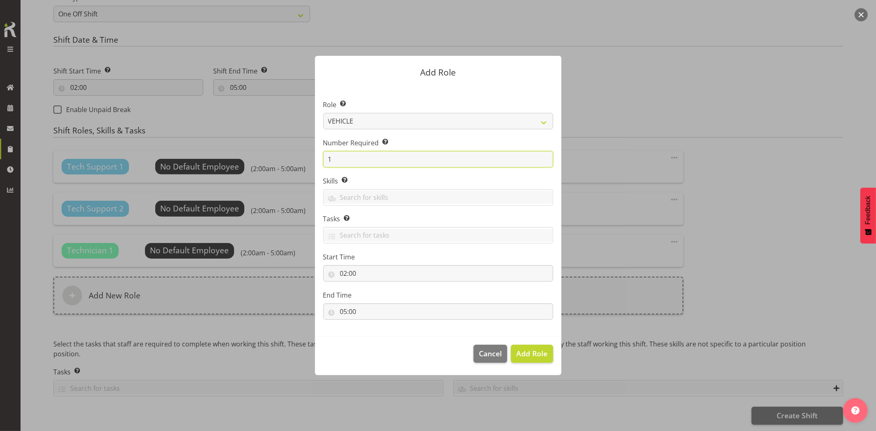
drag, startPoint x: 336, startPoint y: 159, endPoint x: 322, endPoint y: 160, distance: 13.6
click at [322, 160] on section "Role Select the role you wish to add to the shift. Account Manager Electrician …" at bounding box center [438, 210] width 246 height 251
type input "2"
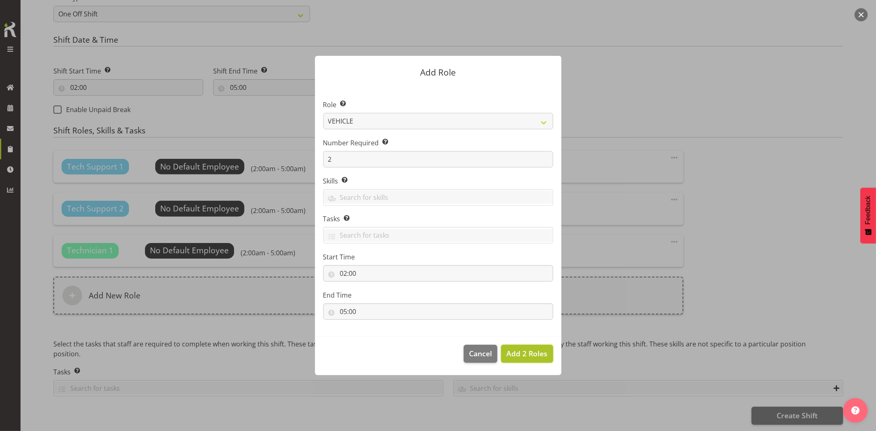
click at [519, 355] on span "Add 2 Roles" at bounding box center [526, 354] width 41 height 10
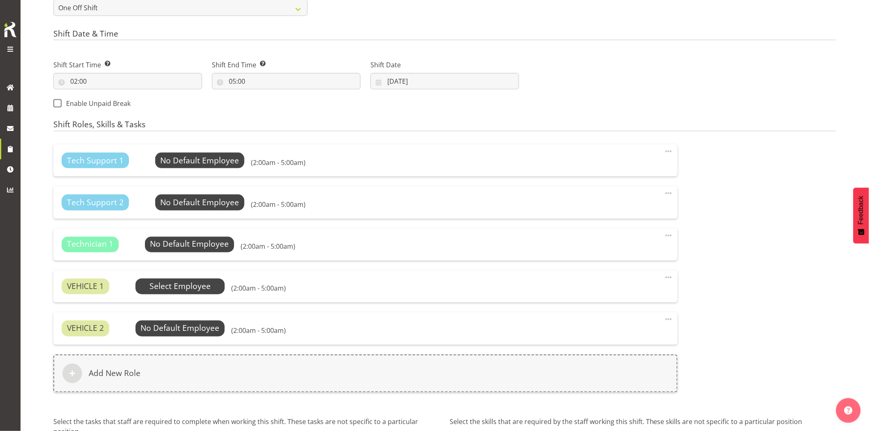
click at [203, 287] on span "Select Employee" at bounding box center [180, 287] width 61 height 12
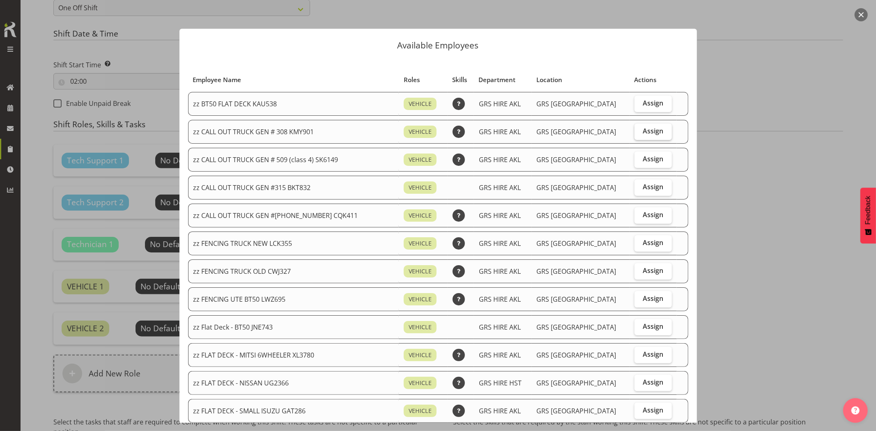
click at [635, 136] on label "Assign" at bounding box center [654, 132] width 38 height 16
click at [635, 134] on input "Assign" at bounding box center [637, 131] width 5 height 5
checkbox input "true"
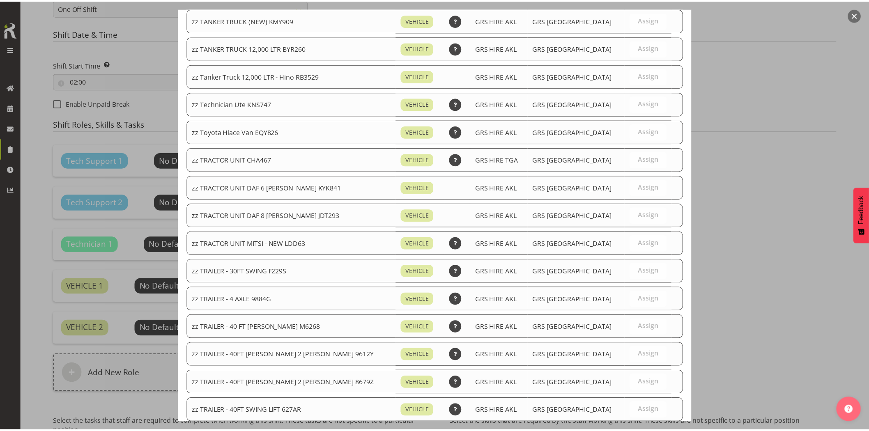
scroll to position [987, 0]
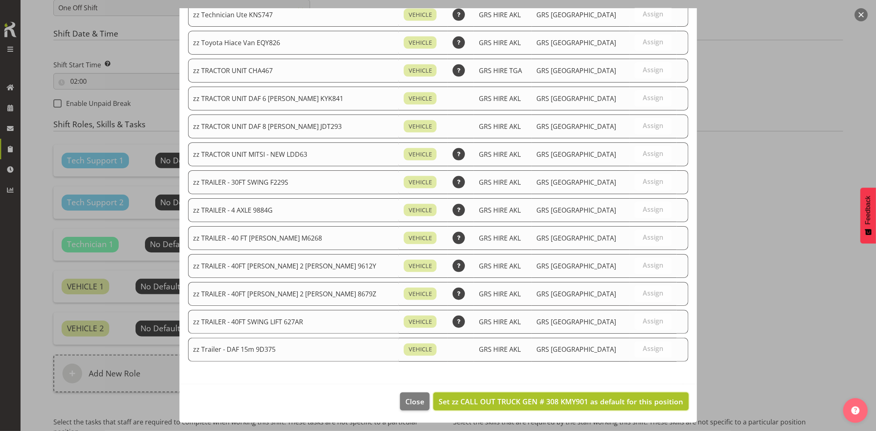
click at [549, 400] on span "Set zz CALL OUT TRUCK GEN # 308 KMY901 as default for this position" at bounding box center [561, 402] width 244 height 10
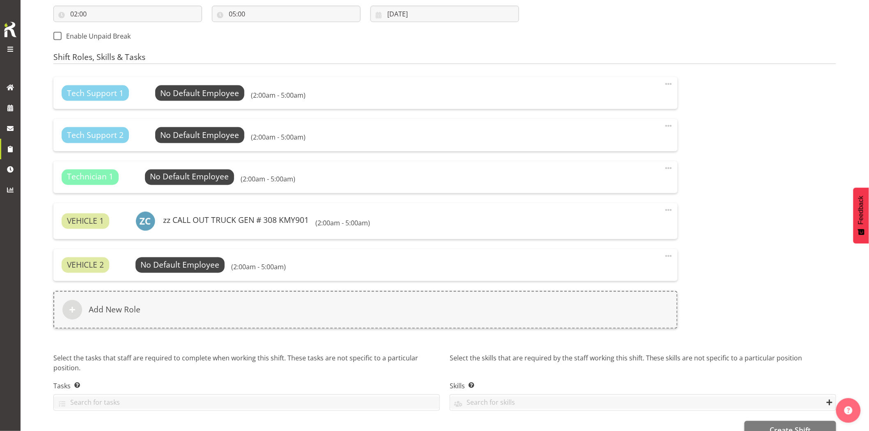
scroll to position [494, 0]
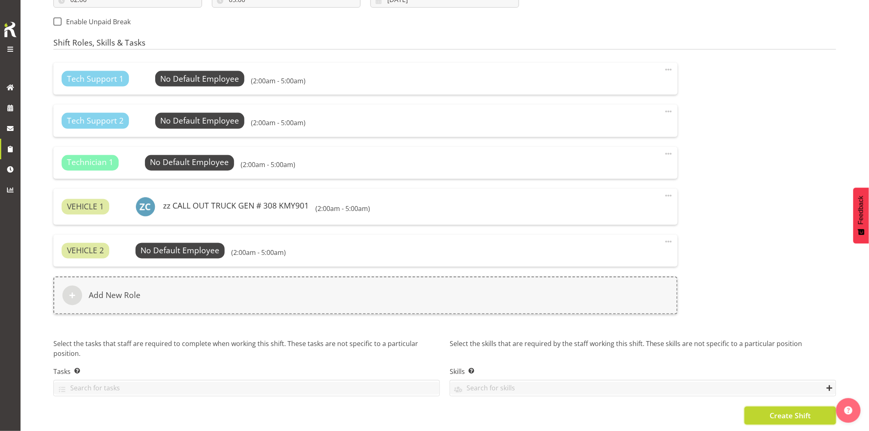
click at [806, 413] on span "Create Shift" at bounding box center [790, 416] width 41 height 11
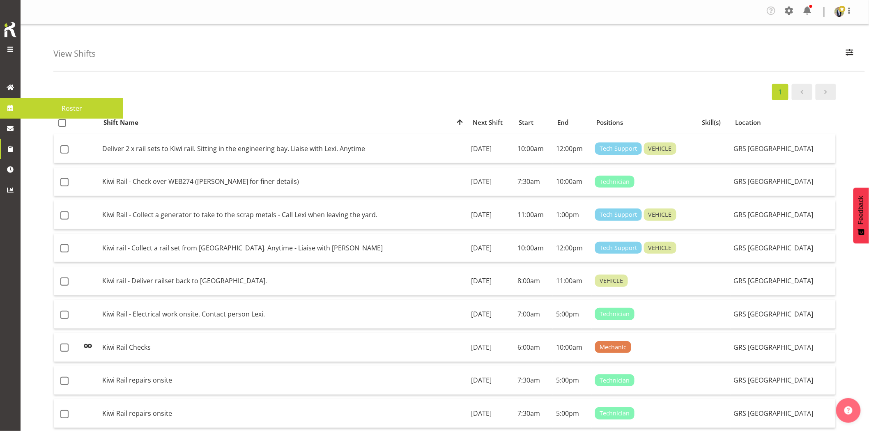
click at [7, 109] on span at bounding box center [10, 108] width 12 height 12
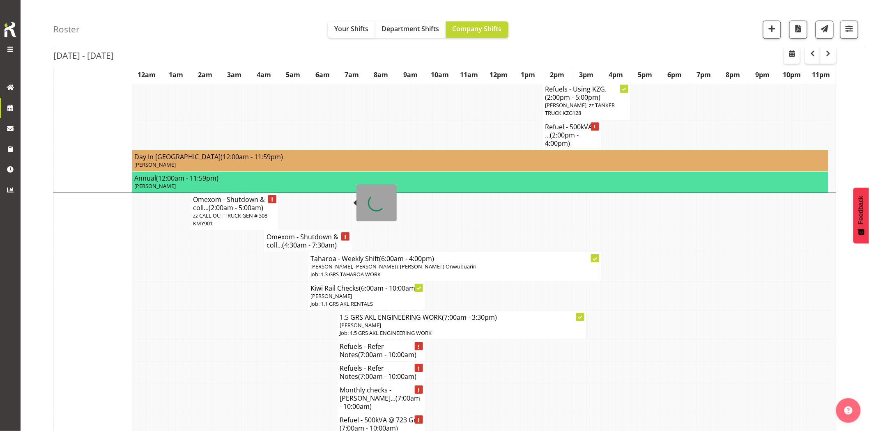
scroll to position [958, 0]
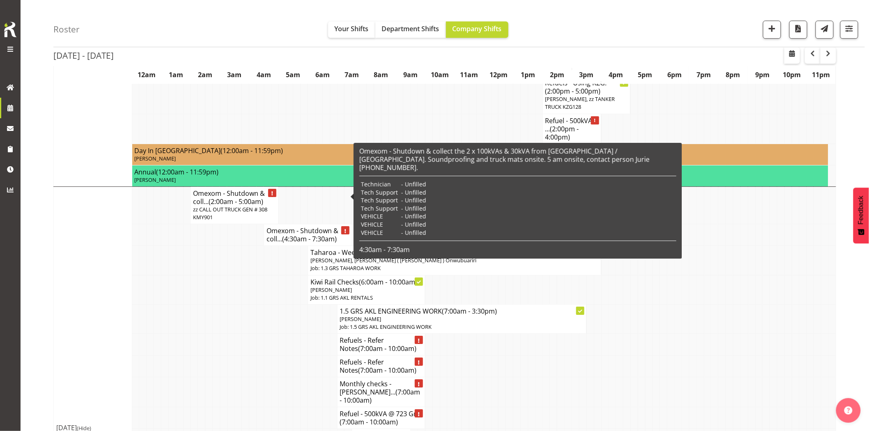
click at [269, 305] on td at bounding box center [267, 319] width 7 height 29
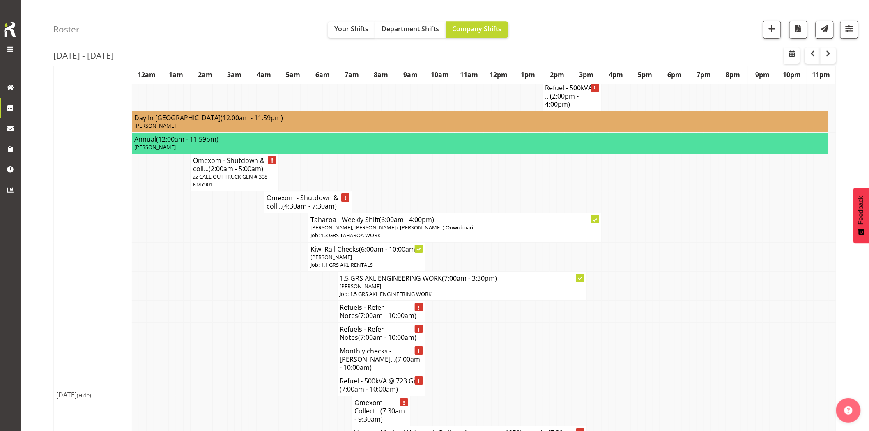
scroll to position [1004, 0]
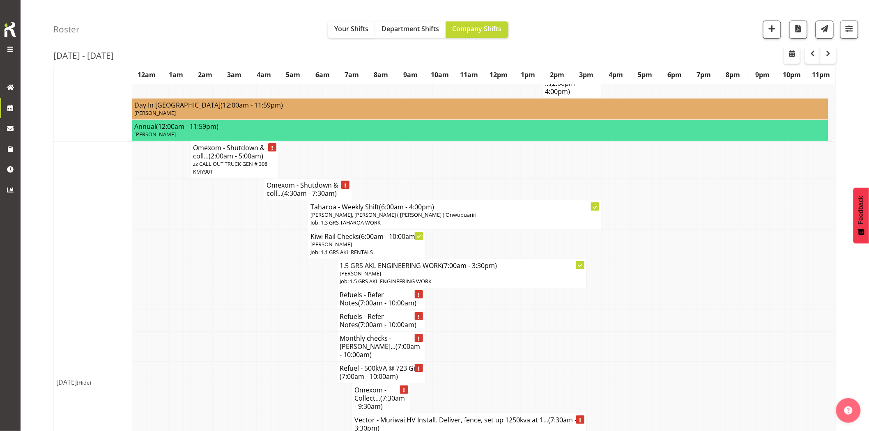
click at [221, 259] on td at bounding box center [223, 273] width 7 height 29
